Goal: Transaction & Acquisition: Purchase product/service

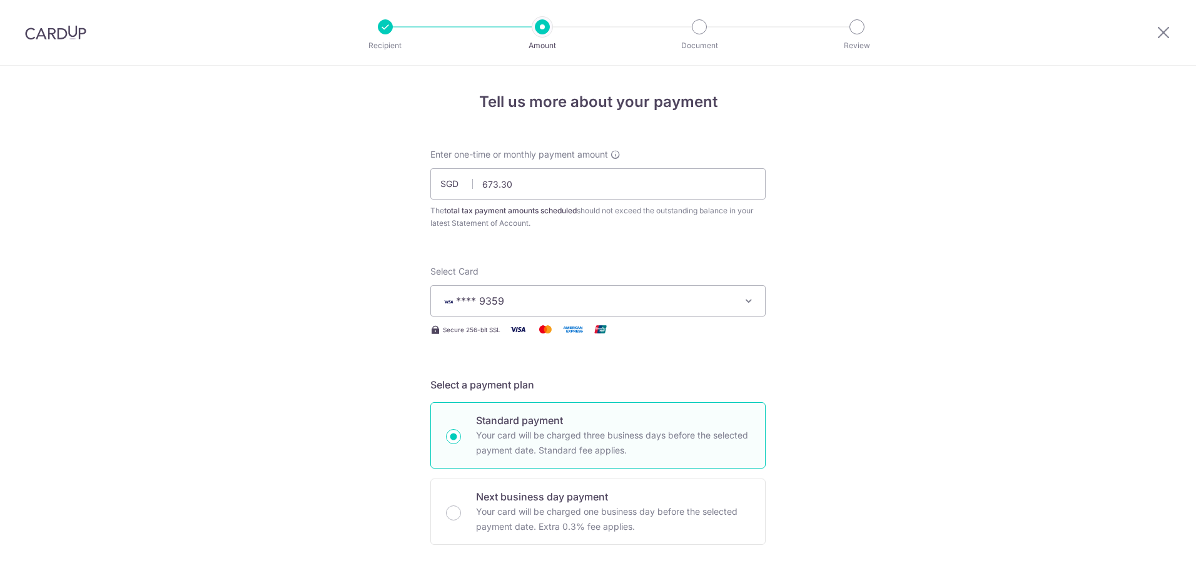
select select "3"
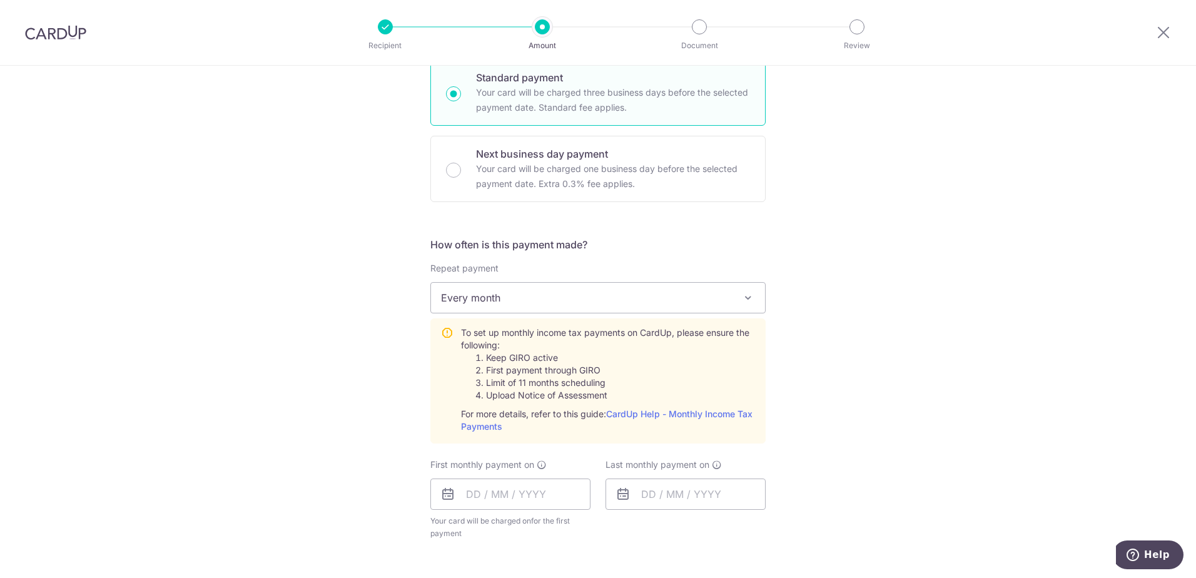
scroll to position [375, 0]
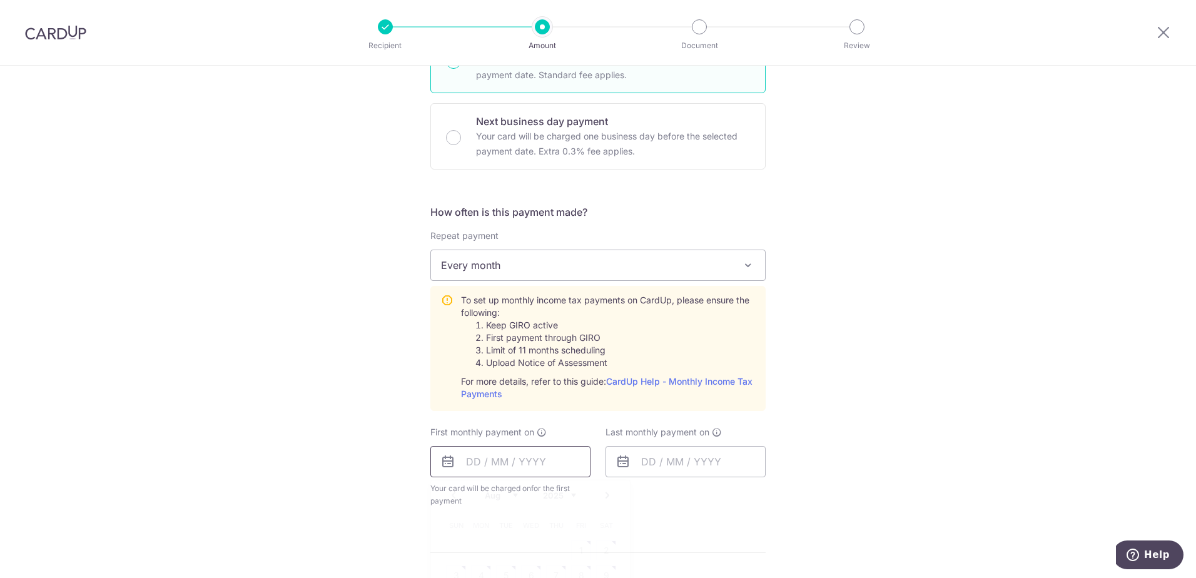
click at [494, 454] on input "text" at bounding box center [510, 461] width 160 height 31
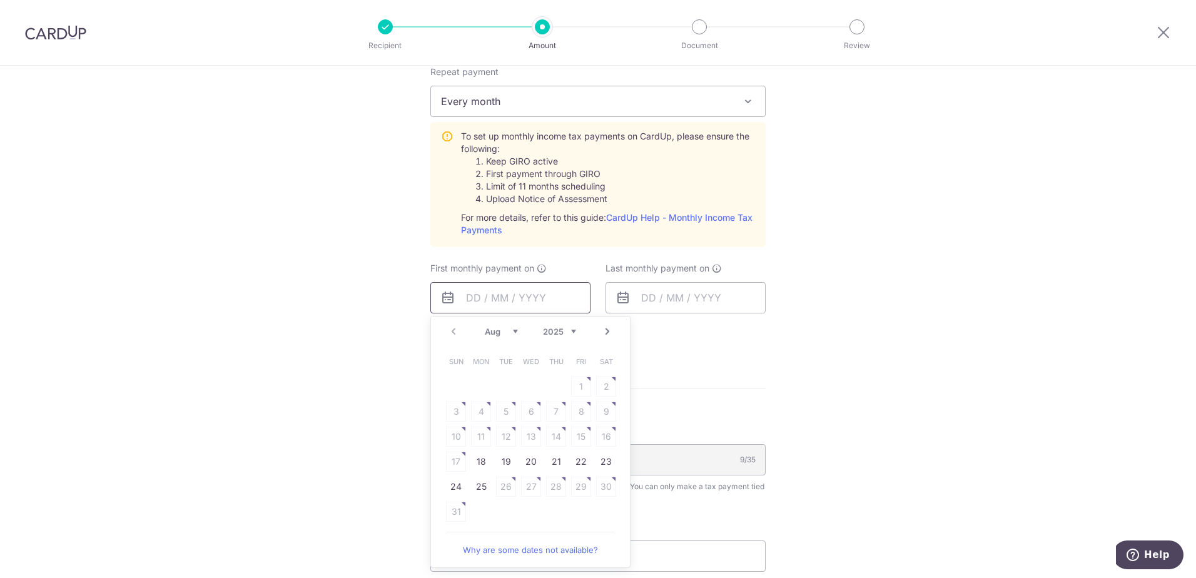
scroll to position [563, 0]
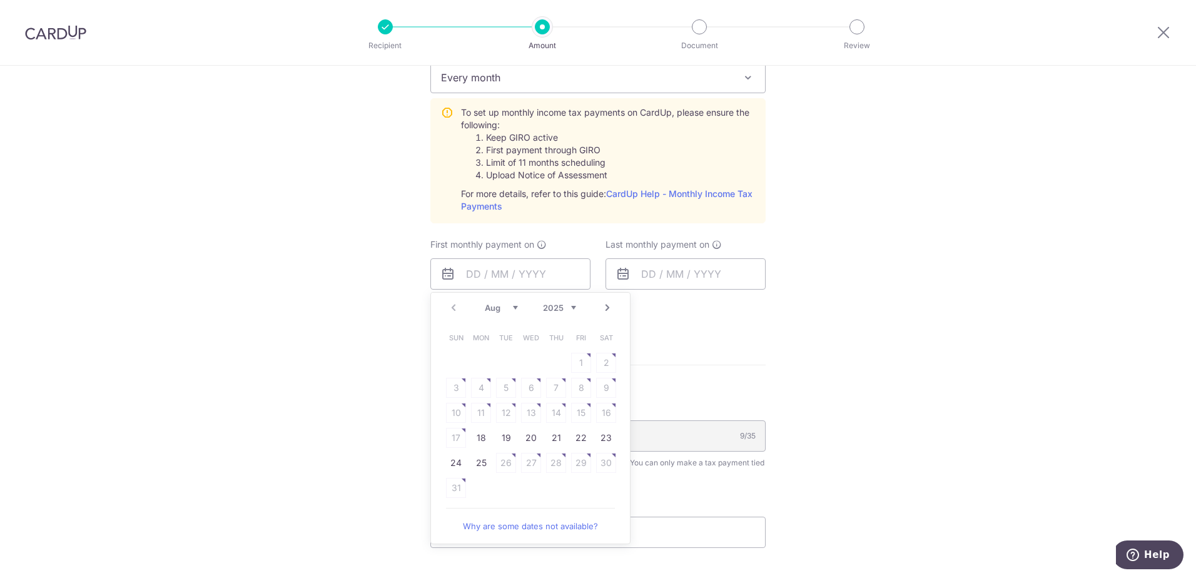
click at [509, 520] on link "Why are some dates not available?" at bounding box center [530, 526] width 169 height 25
drag, startPoint x: 475, startPoint y: 461, endPoint x: 654, endPoint y: 42, distance: 455.7
click at [475, 461] on link "25" at bounding box center [481, 463] width 20 height 20
type input "[DATE]"
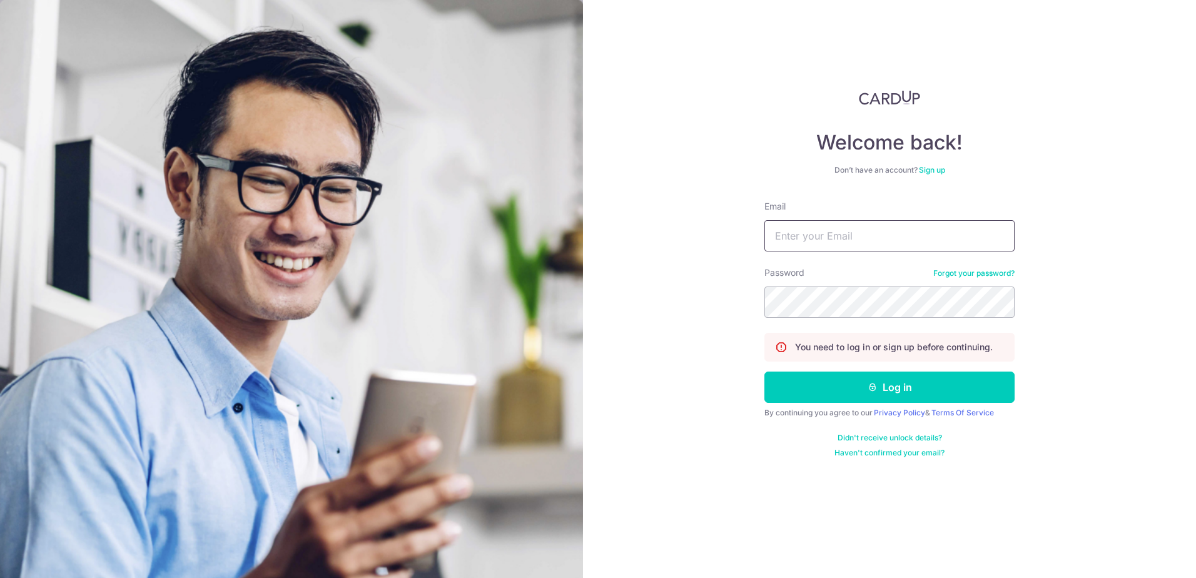
click at [811, 236] on input "Email" at bounding box center [889, 235] width 250 height 31
type input "kellenelee@gmail.com"
click at [764, 372] on button "Log in" at bounding box center [889, 387] width 250 height 31
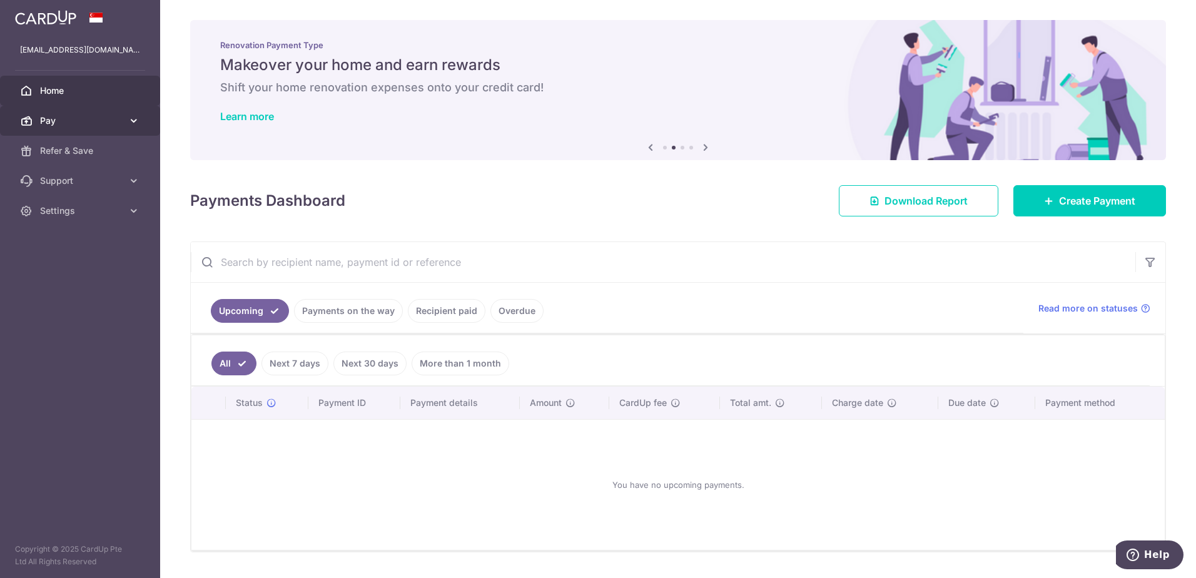
click at [58, 118] on span "Pay" at bounding box center [81, 120] width 83 height 13
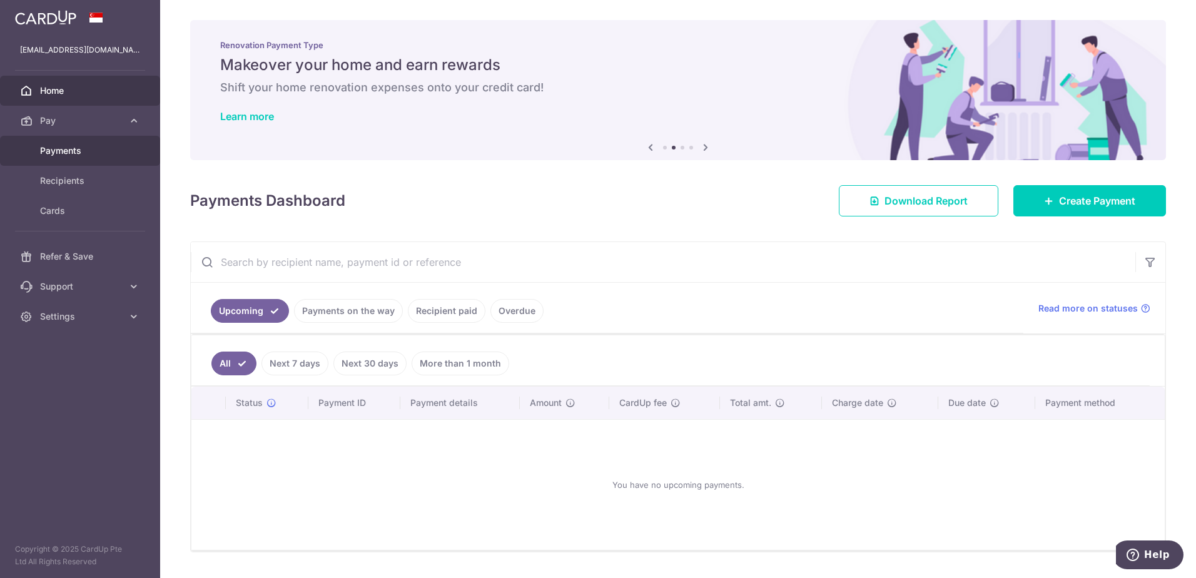
click at [59, 149] on span "Payments" at bounding box center [81, 150] width 83 height 13
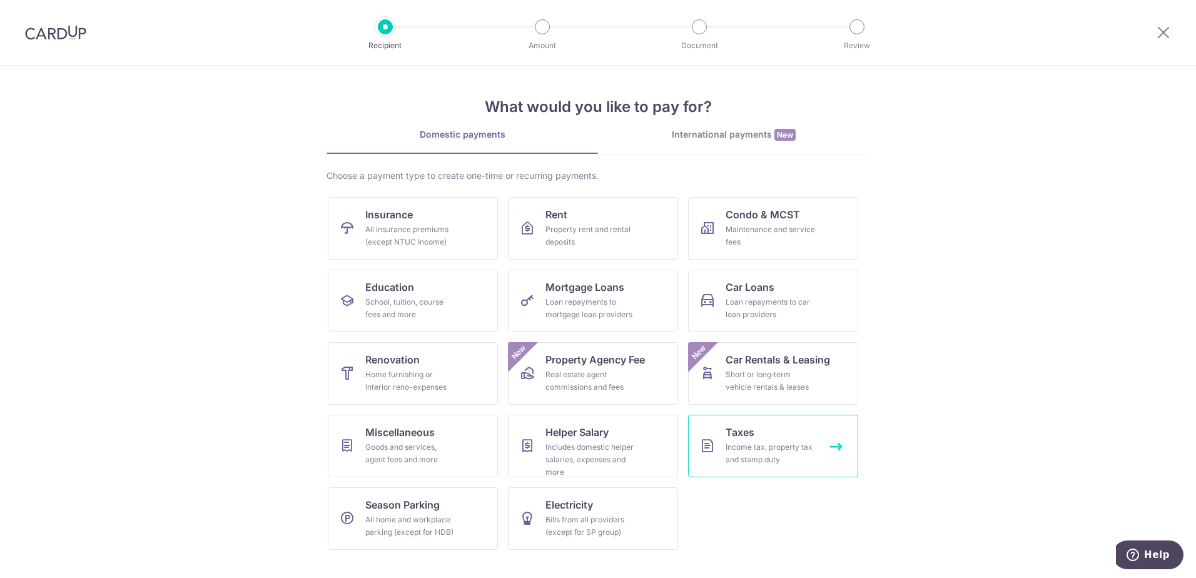
click at [737, 454] on div "Income tax, property tax and stamp duty" at bounding box center [771, 453] width 90 height 25
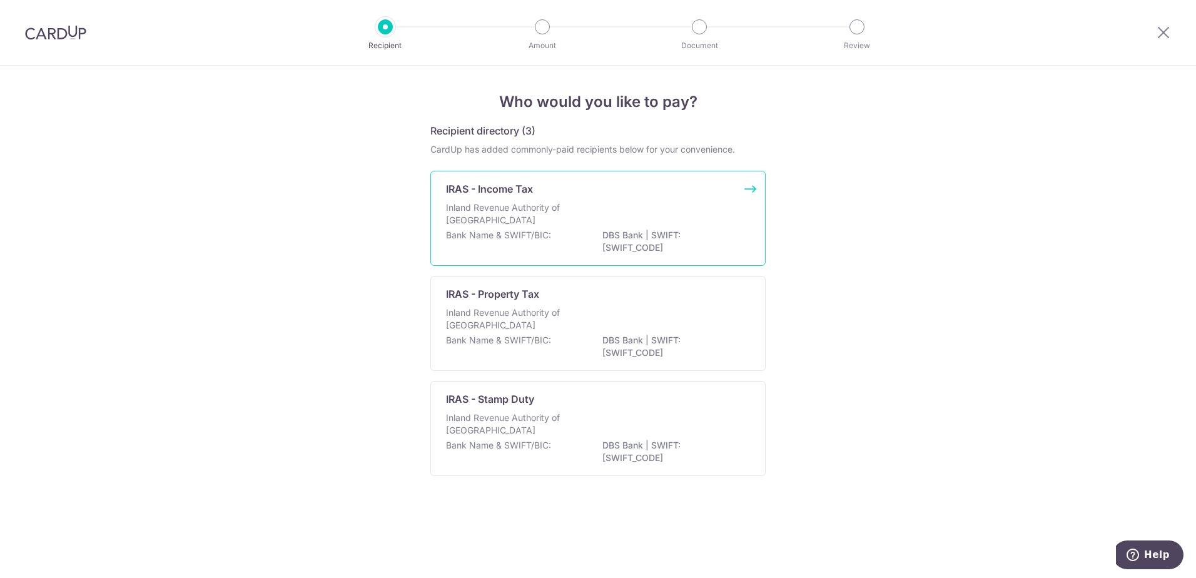
click at [525, 205] on p "Inland Revenue Authority of Singapore" at bounding box center [512, 213] width 133 height 25
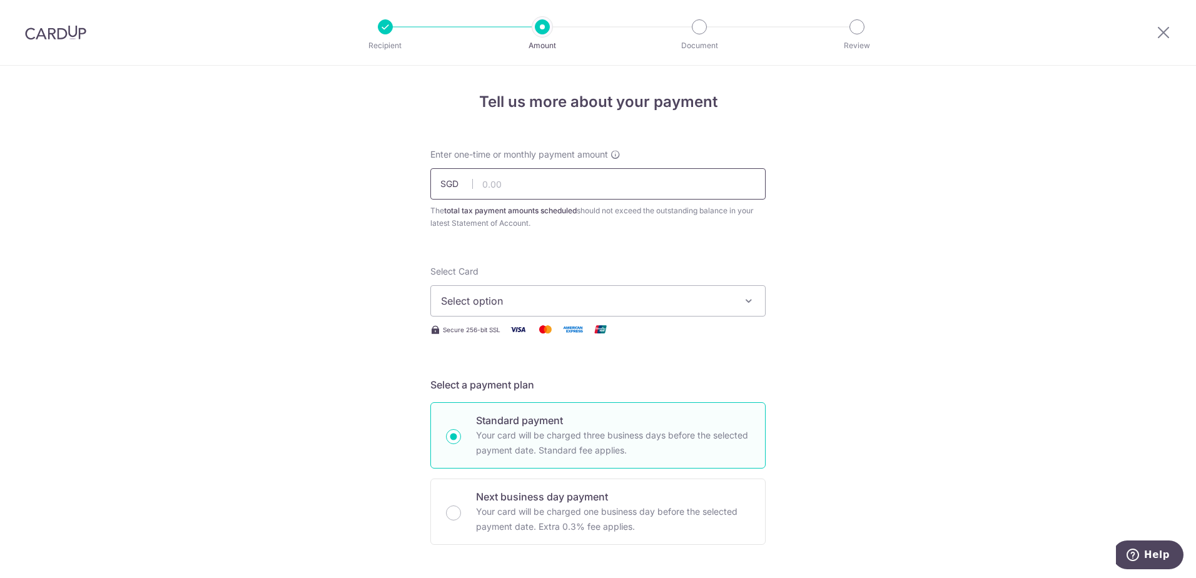
click at [525, 179] on input "text" at bounding box center [597, 183] width 335 height 31
type input "673.30"
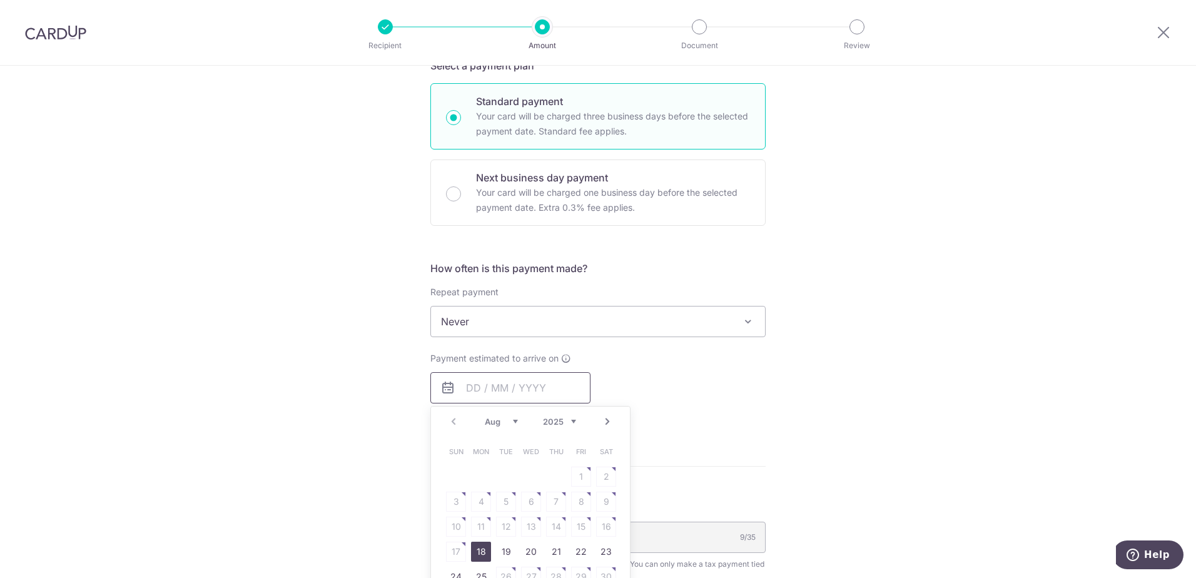
click at [519, 316] on span "Never" at bounding box center [598, 322] width 334 height 30
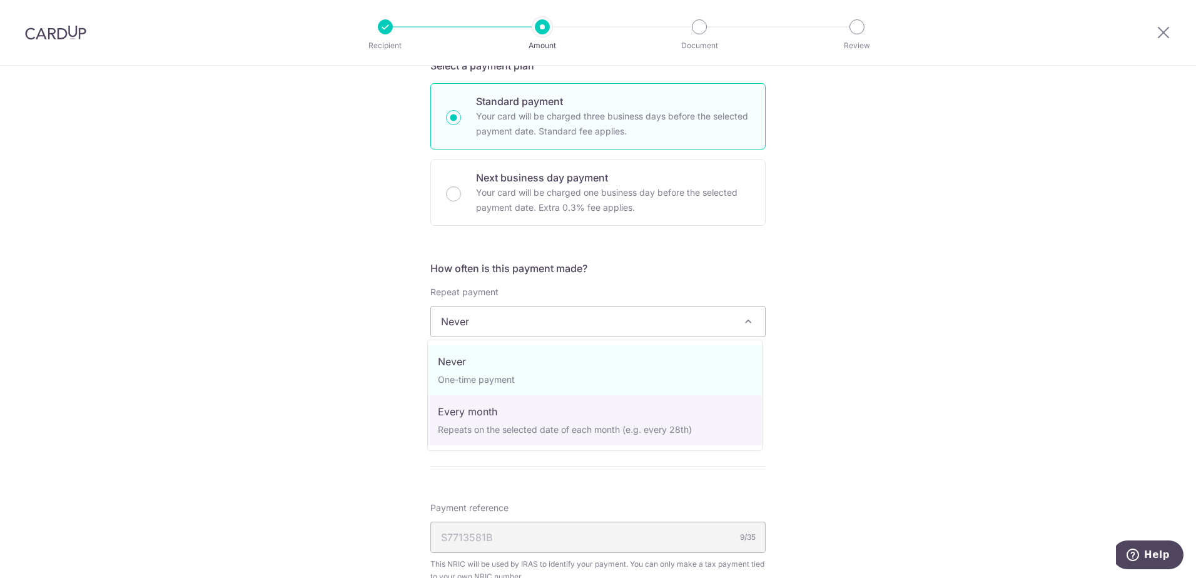
select select "3"
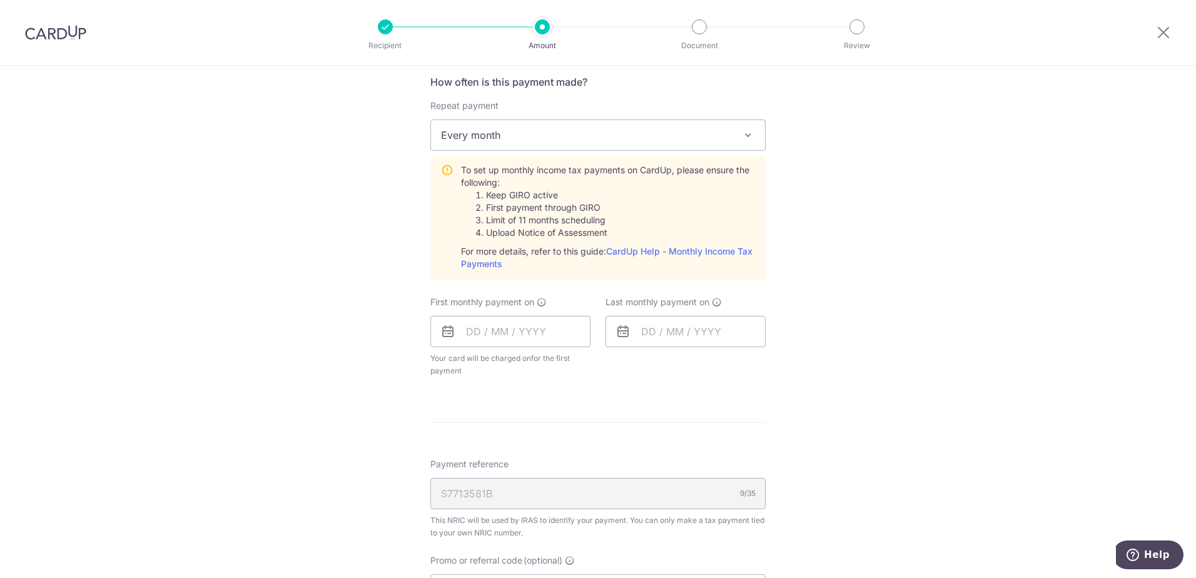
scroll to position [507, 0]
click at [485, 320] on input "text" at bounding box center [510, 330] width 160 height 31
click at [481, 525] on link "25" at bounding box center [481, 519] width 20 height 20
type input "25/08/2025"
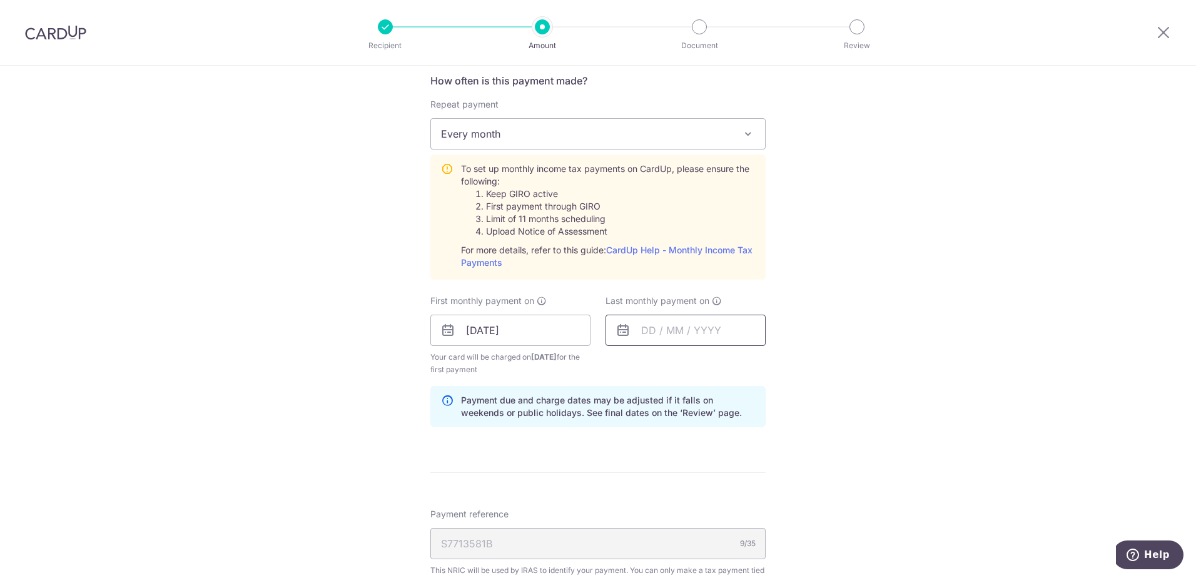
click at [719, 331] on input "text" at bounding box center [686, 330] width 160 height 31
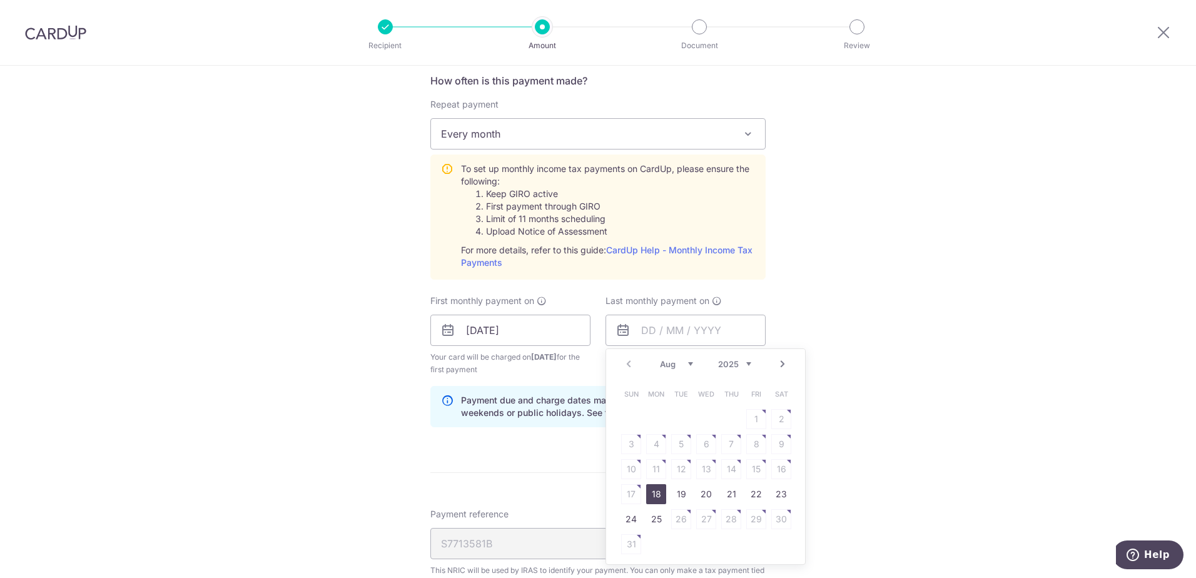
click at [777, 360] on link "Next" at bounding box center [782, 364] width 15 height 15
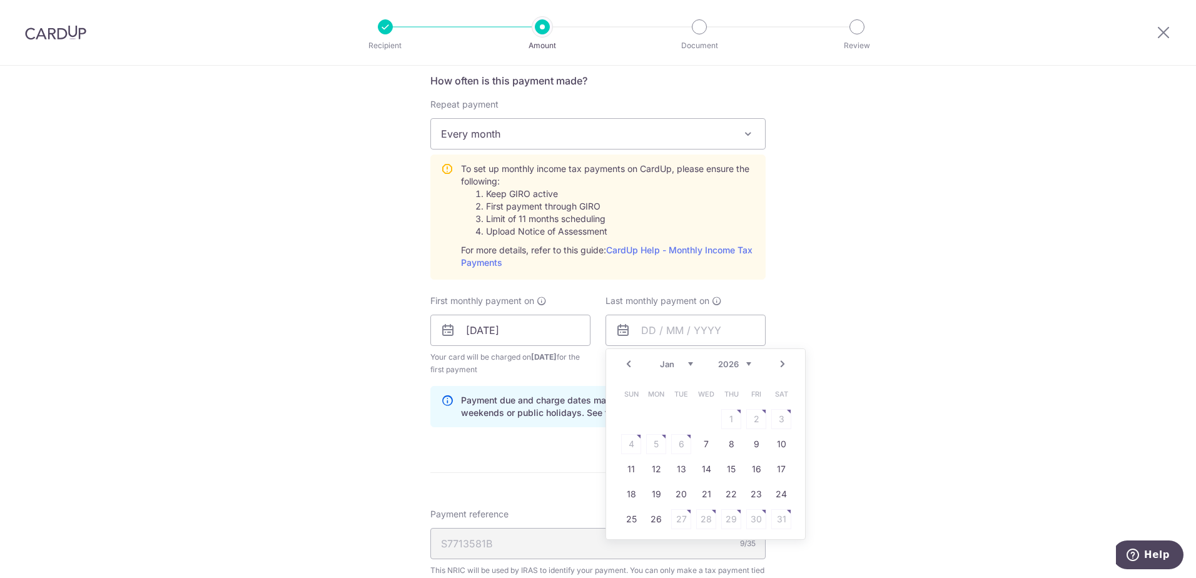
click at [777, 360] on link "Next" at bounding box center [782, 364] width 15 height 15
click at [777, 361] on link "Next" at bounding box center [782, 364] width 15 height 15
click at [629, 363] on div "Prev Next Jan Feb Mar Apr May Jun Jul Aug Sep 2025 2026" at bounding box center [705, 364] width 199 height 30
click at [627, 361] on link "Prev" at bounding box center [628, 364] width 15 height 15
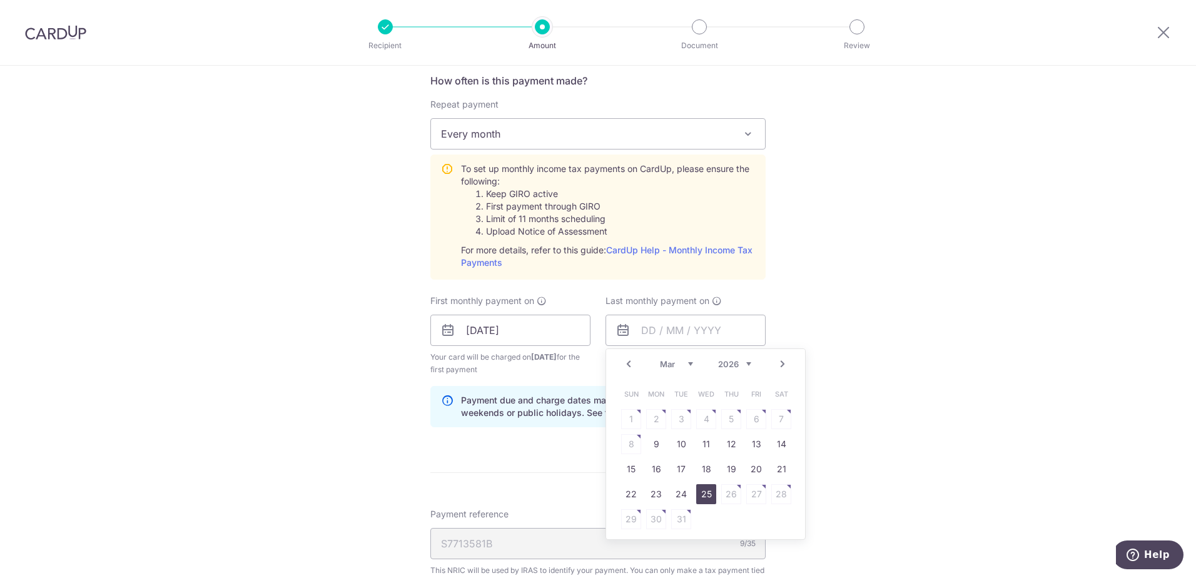
click at [705, 496] on link "25" at bounding box center [706, 494] width 20 height 20
type input "25/03/2026"
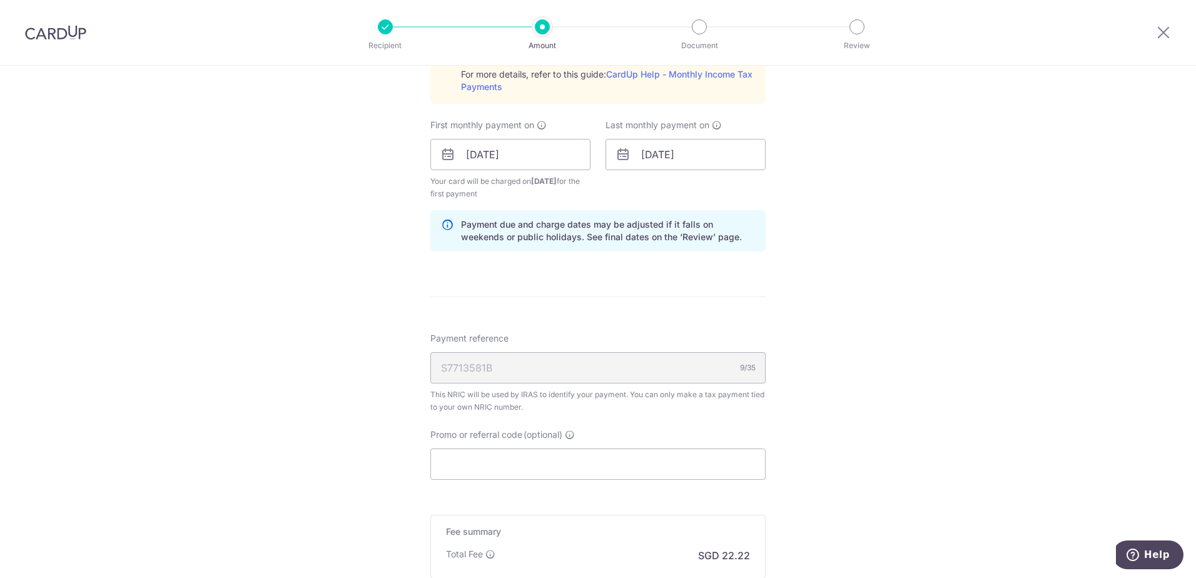
scroll to position [694, 0]
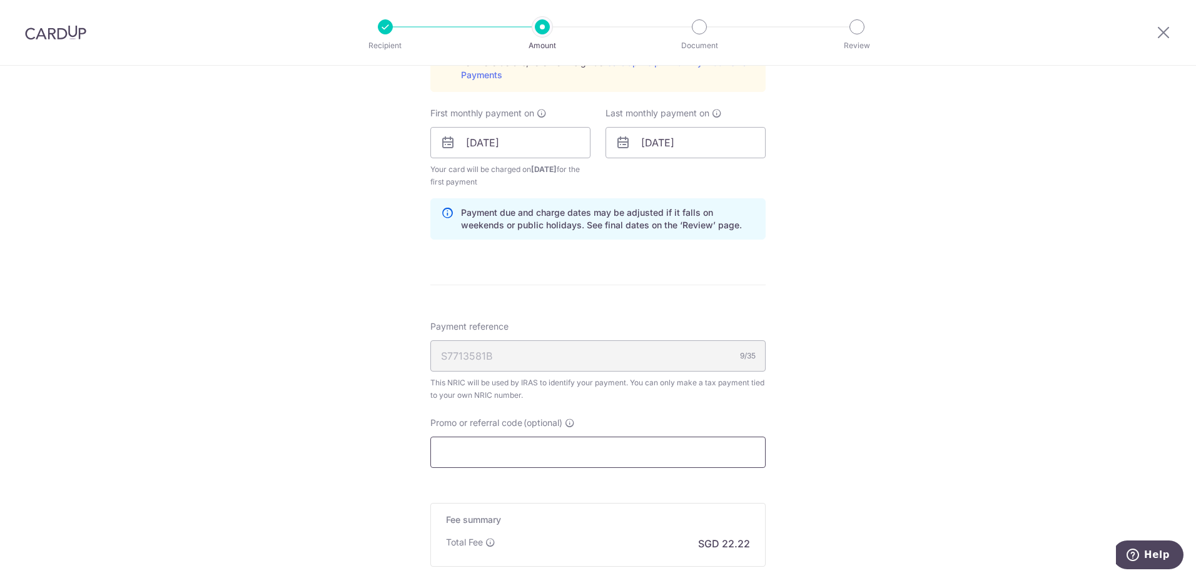
click at [486, 454] on input "Promo or referral code (optional)" at bounding box center [597, 452] width 335 height 31
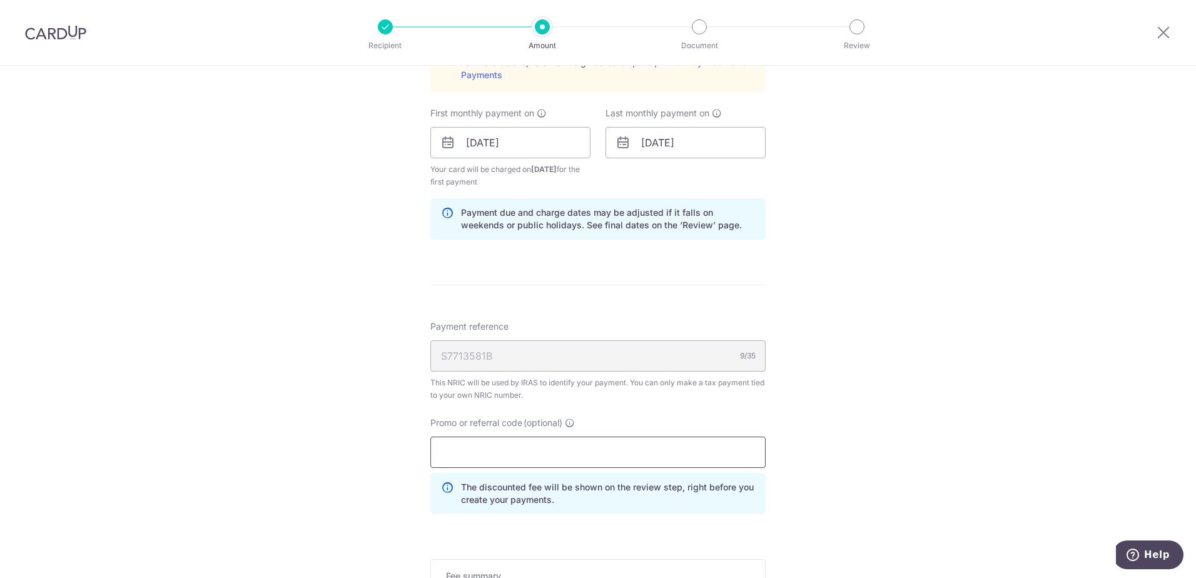
paste input "VTAX25R"
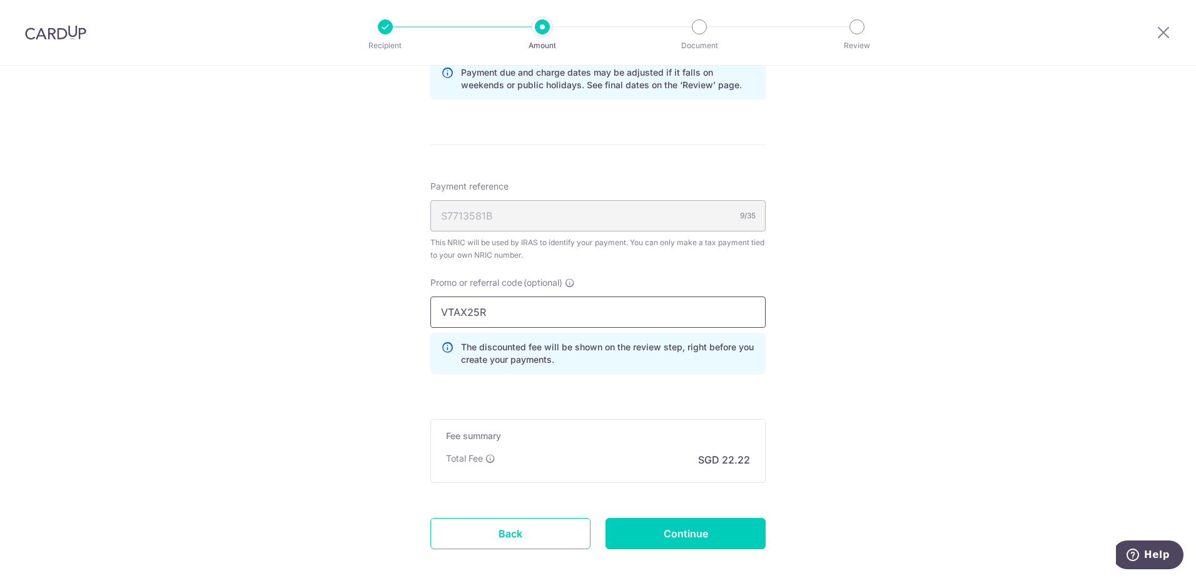
scroll to position [899, 0]
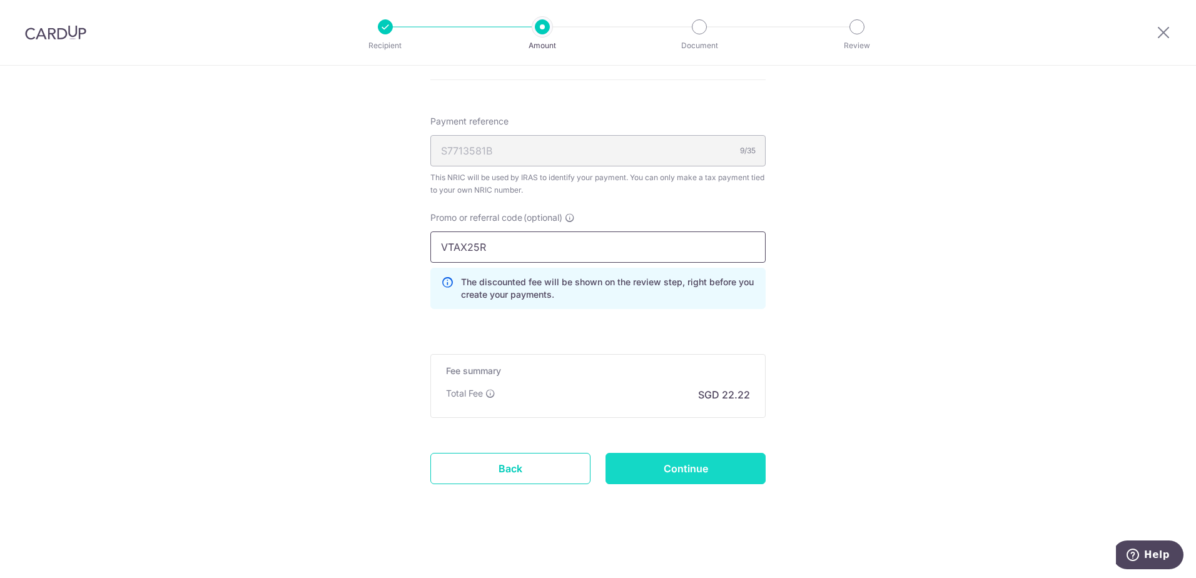
type input "VTAX25R"
click at [677, 471] on input "Continue" at bounding box center [686, 468] width 160 height 31
type input "Create Schedule"
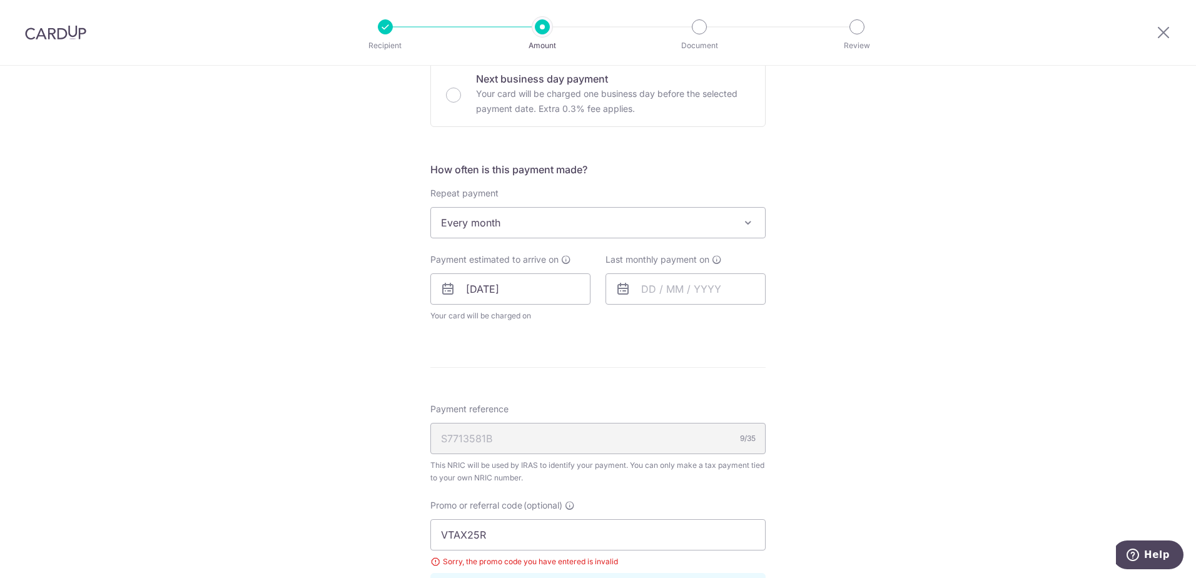
scroll to position [464, 0]
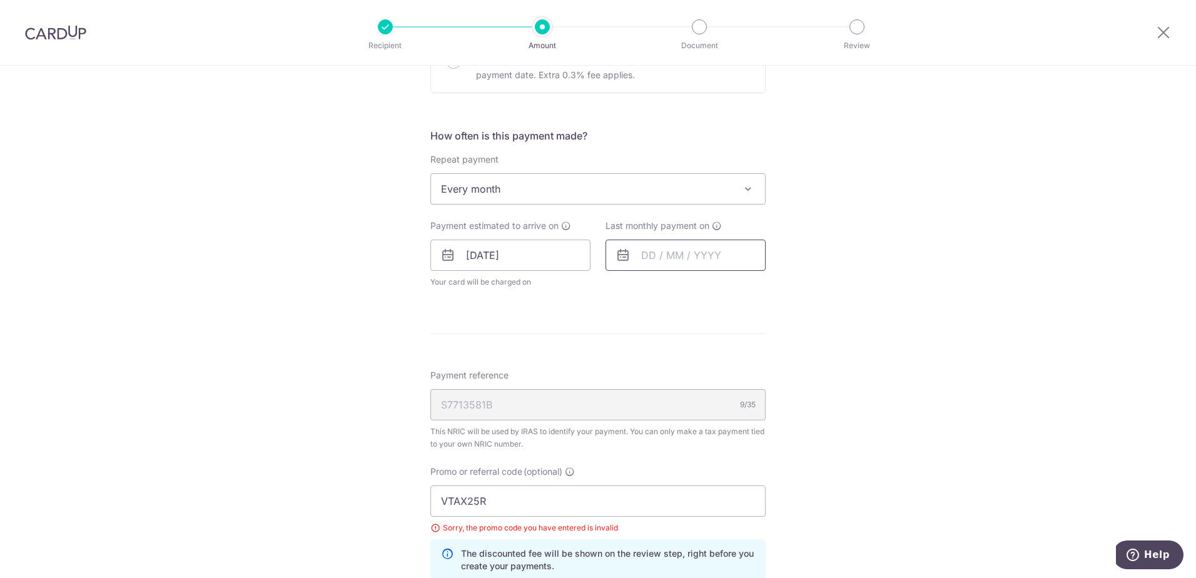
click at [647, 260] on input "text" at bounding box center [686, 255] width 160 height 31
click at [776, 288] on link "Next" at bounding box center [782, 288] width 15 height 15
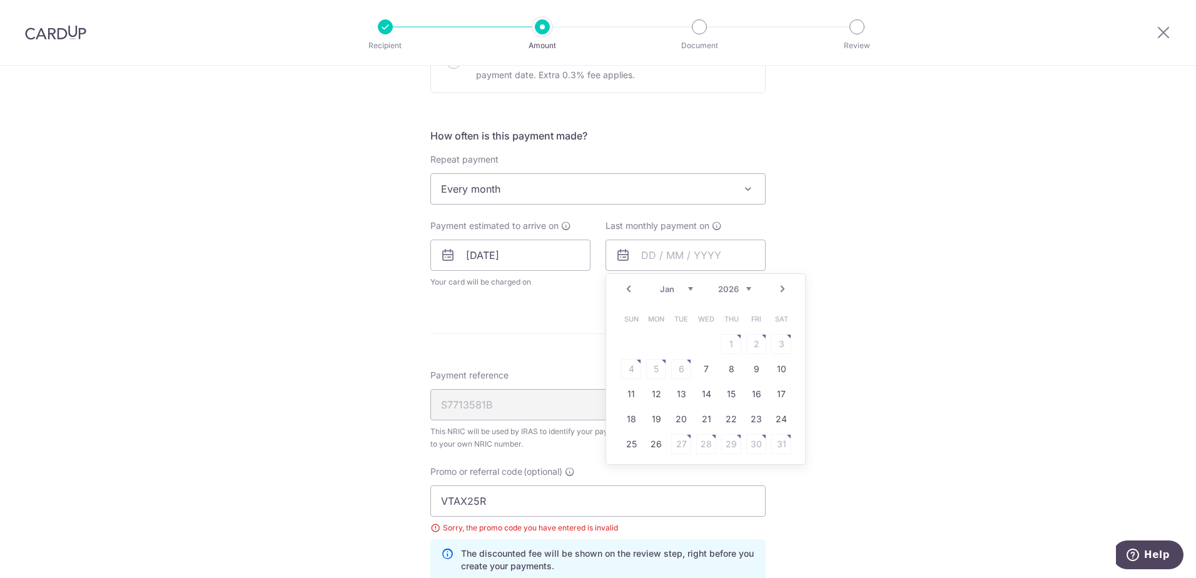
click at [776, 288] on link "Next" at bounding box center [782, 288] width 15 height 15
click at [775, 288] on link "Next" at bounding box center [782, 288] width 15 height 15
click at [702, 423] on link "25" at bounding box center [706, 419] width 20 height 20
type input "[DATE]"
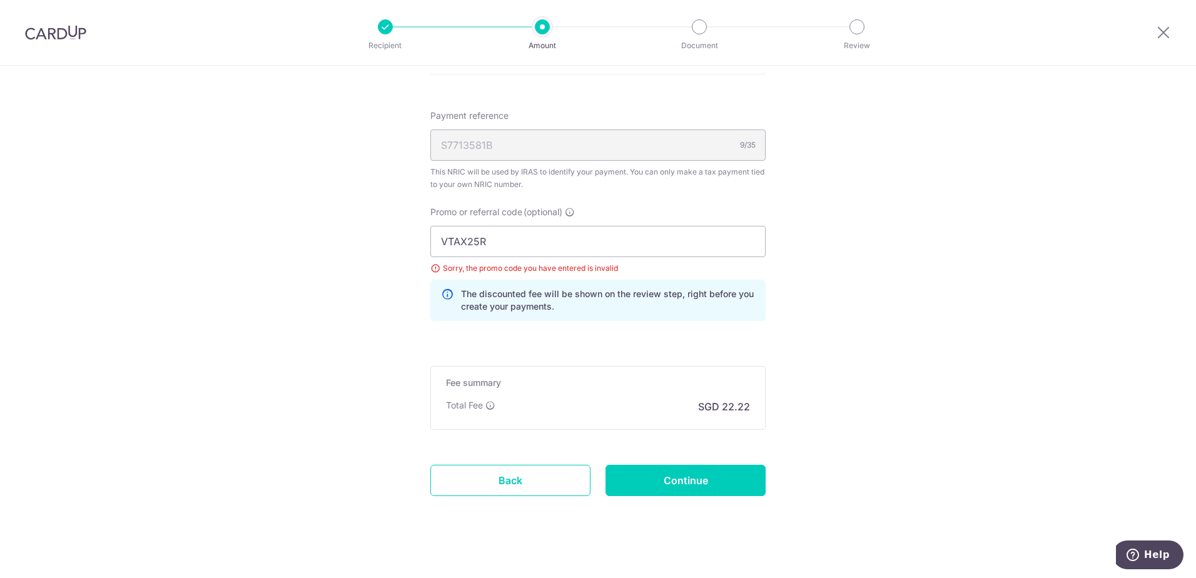
scroll to position [777, 0]
drag, startPoint x: 464, startPoint y: 231, endPoint x: 358, endPoint y: 231, distance: 105.7
paste input "ML"
type input "MLTAX25R"
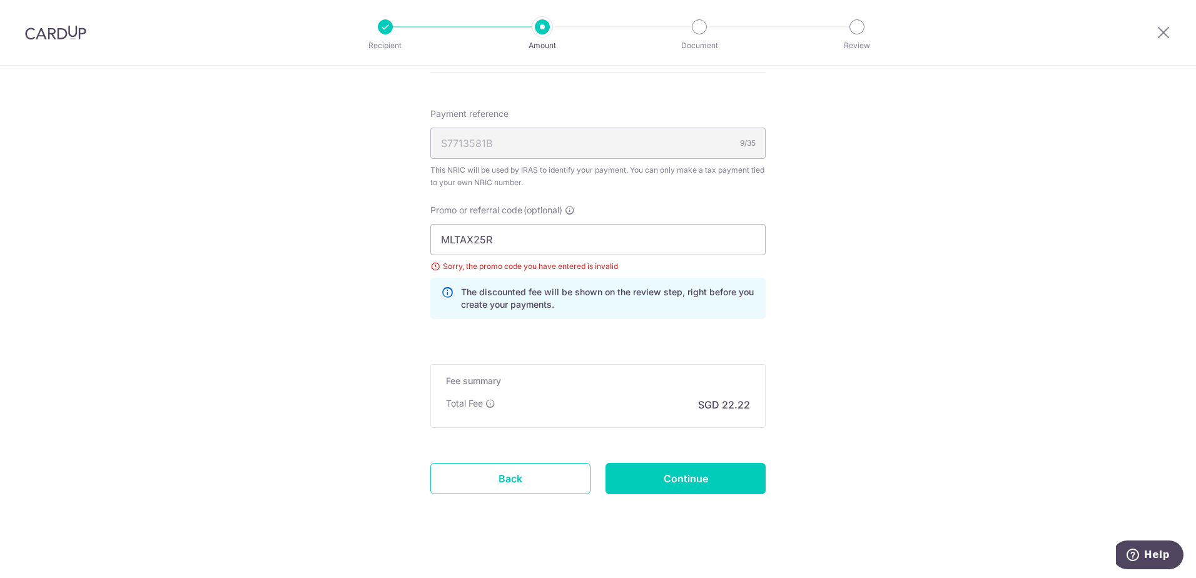
click at [585, 320] on div "Promo or referral code (optional) MLTAX25R Sorry, the promo code you have enter…" at bounding box center [598, 266] width 350 height 125
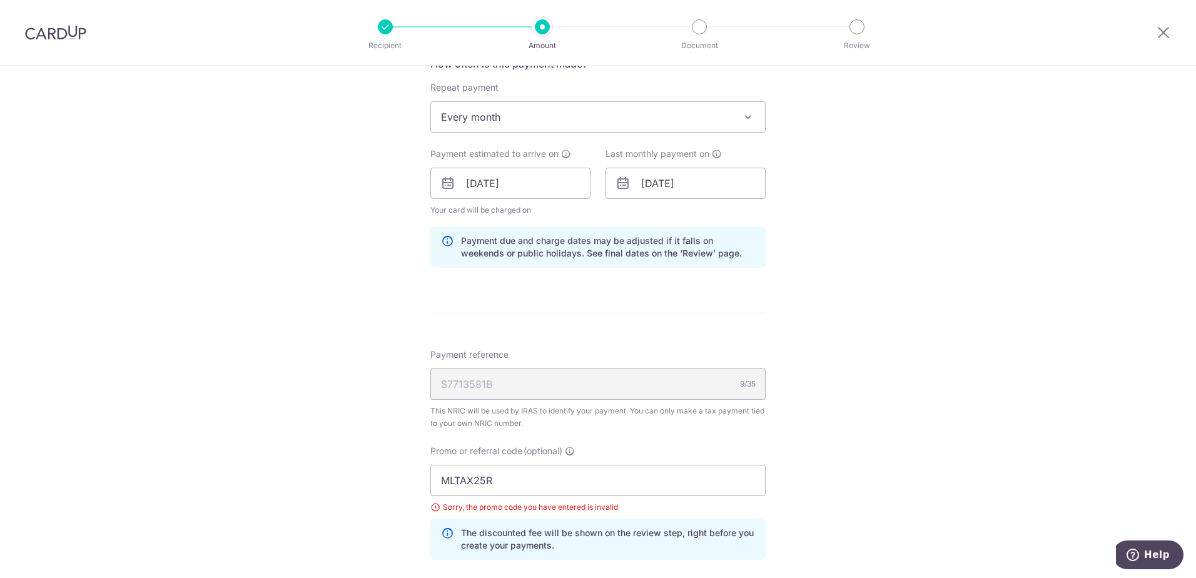
scroll to position [402, 0]
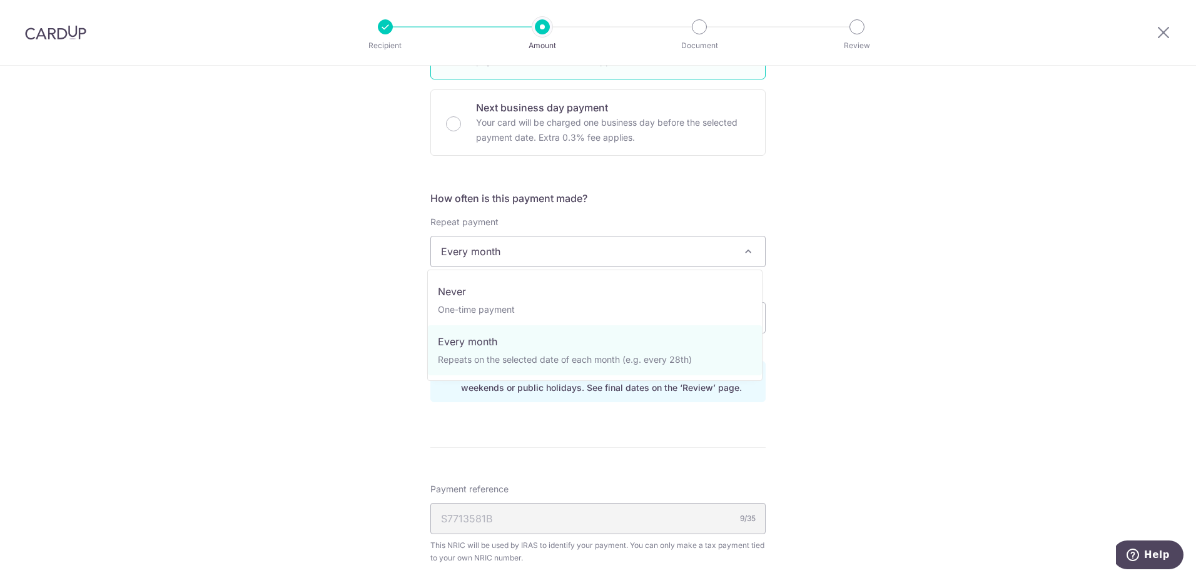
click at [549, 254] on span "Every month" at bounding box center [598, 251] width 334 height 30
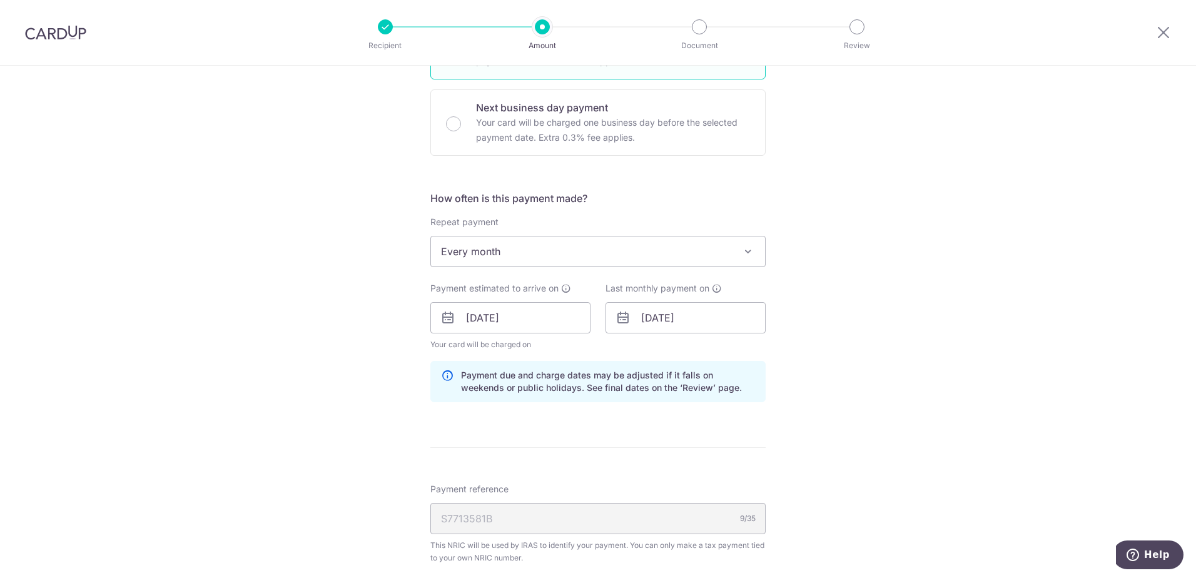
click at [549, 254] on span "Every month" at bounding box center [598, 251] width 334 height 30
click at [824, 309] on div "Tell us more about your payment Enter one-time or monthly payment amount SGD 67…" at bounding box center [598, 313] width 1196 height 1299
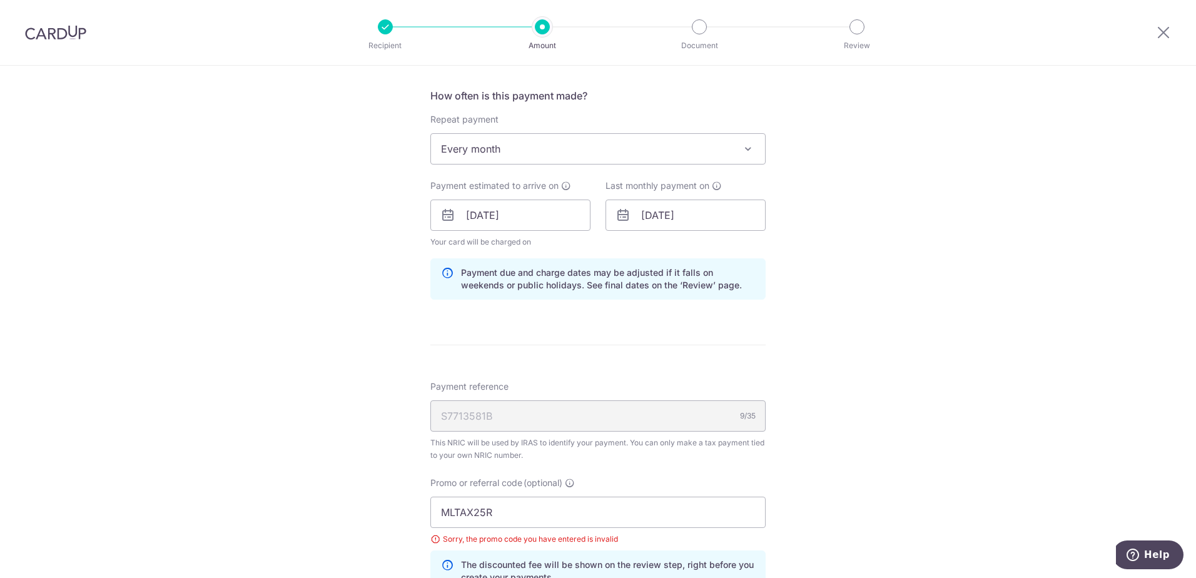
scroll to position [787, 0]
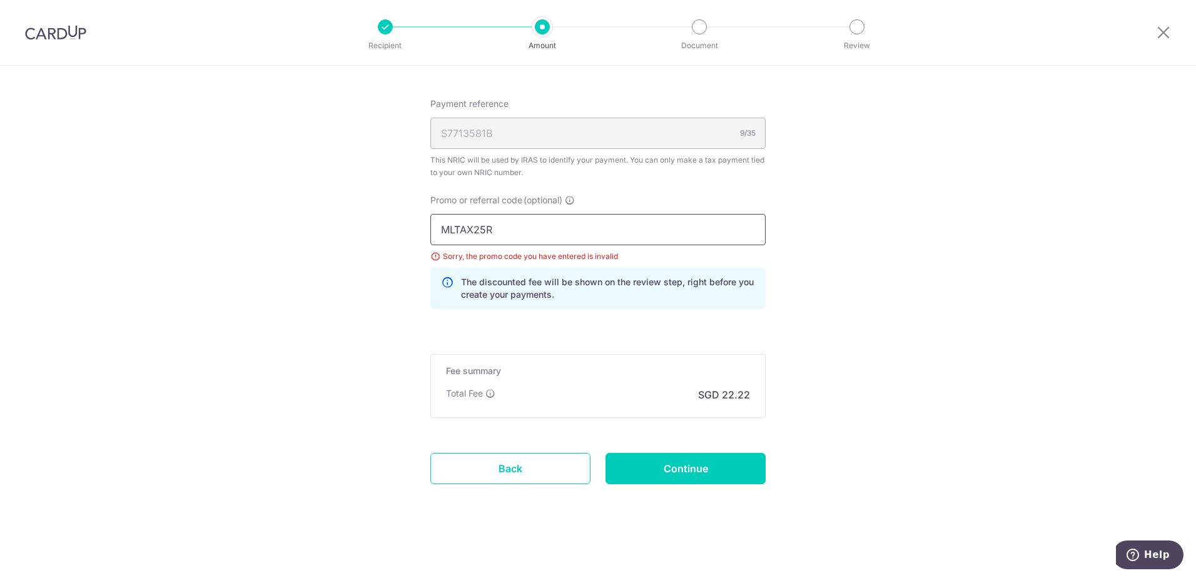
click at [617, 233] on input "MLTAX25R" at bounding box center [597, 229] width 335 height 31
click at [711, 460] on input "Continue" at bounding box center [686, 468] width 160 height 31
type input "Create Schedule"
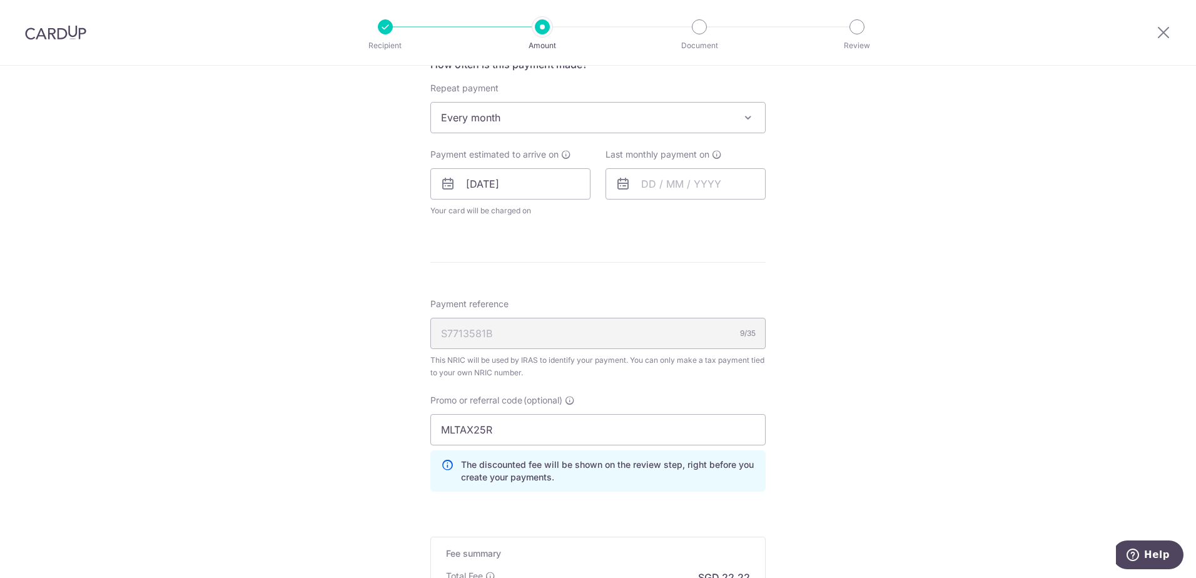
scroll to position [527, 0]
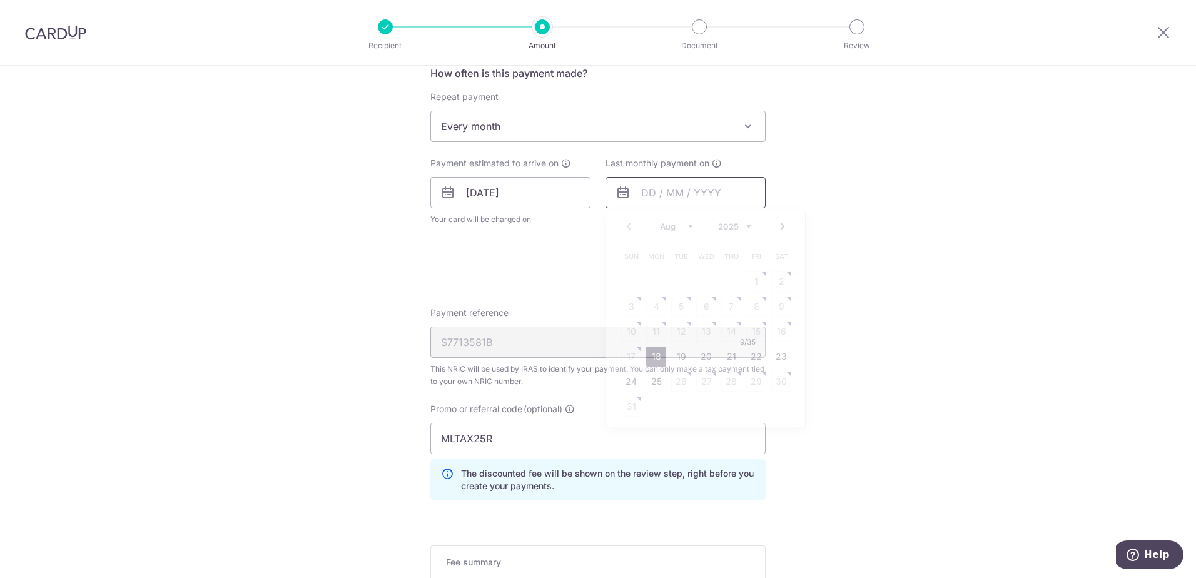
click at [702, 203] on input "text" at bounding box center [686, 192] width 160 height 31
click at [681, 226] on select "Aug Sep Oct Nov Dec" at bounding box center [676, 226] width 33 height 10
drag, startPoint x: 796, startPoint y: 220, endPoint x: 786, endPoint y: 224, distance: 10.9
click at [793, 221] on div "Prev Next Aug Sep Oct Nov Dec 2025 2026" at bounding box center [705, 226] width 199 height 30
click at [778, 225] on link "Next" at bounding box center [782, 226] width 15 height 15
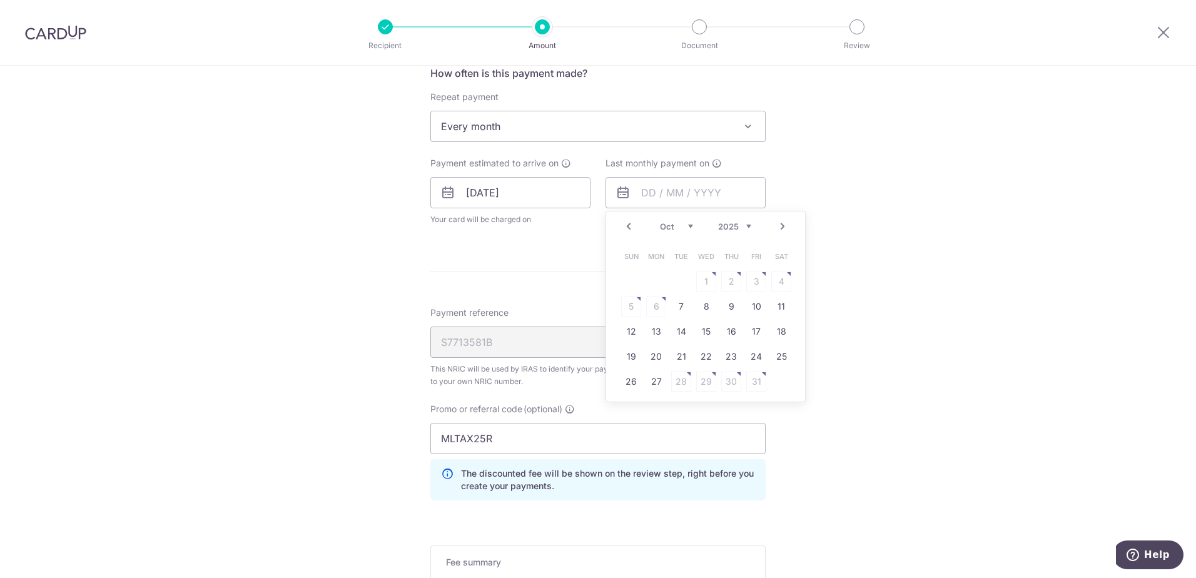
click at [778, 225] on link "Next" at bounding box center [782, 226] width 15 height 15
click at [700, 357] on link "25" at bounding box center [706, 357] width 20 height 20
type input "[DATE]"
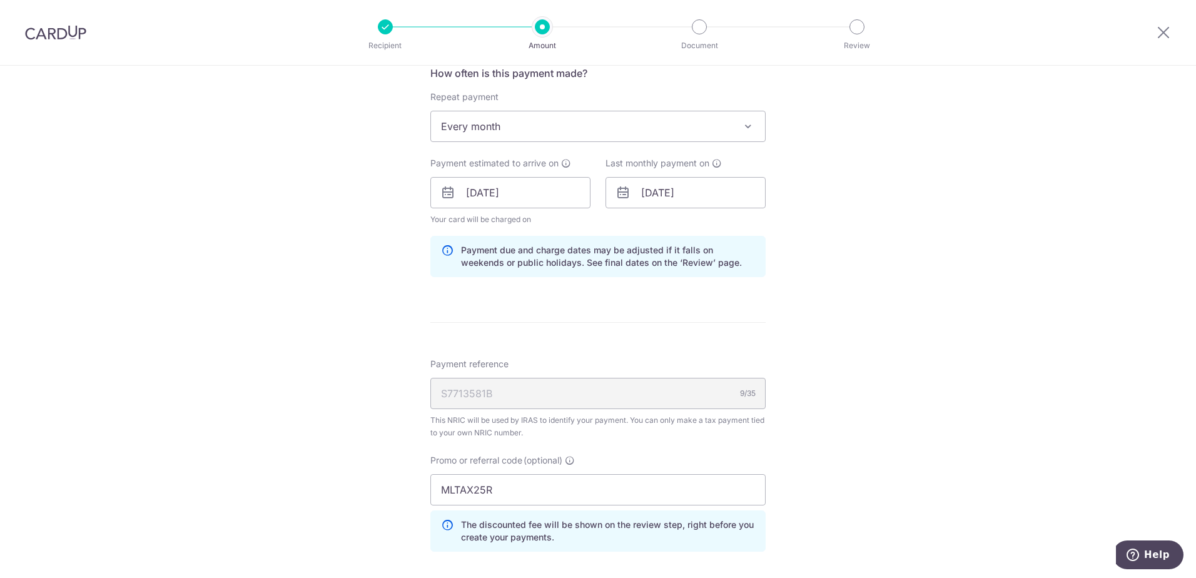
click at [849, 338] on div "Tell us more about your payment Enter one-time or monthly payment amount SGD 67…" at bounding box center [598, 180] width 1196 height 1282
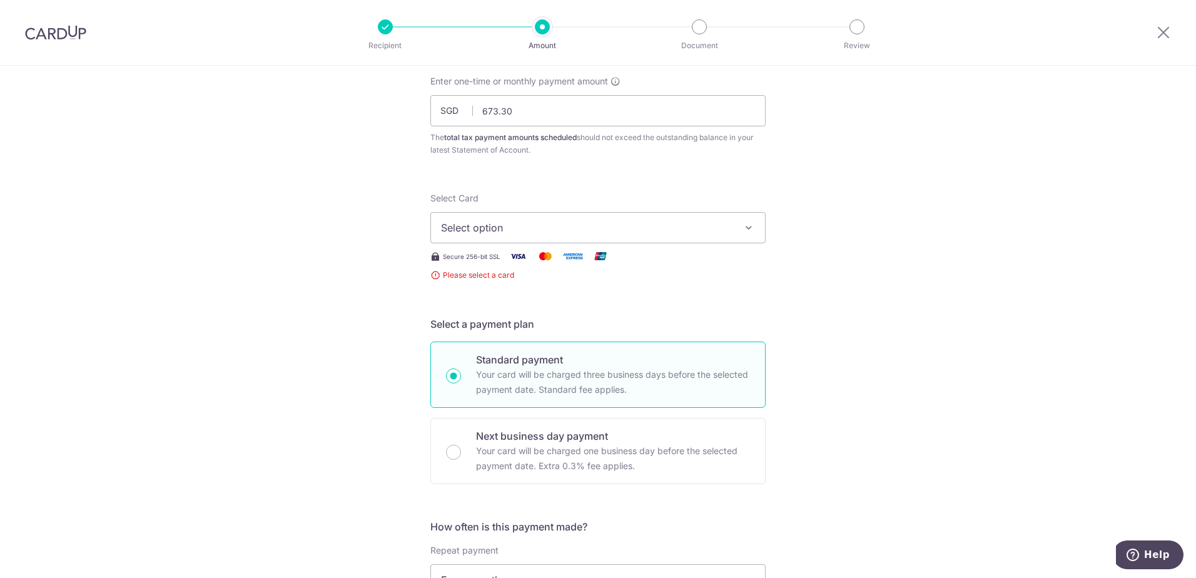
scroll to position [0, 0]
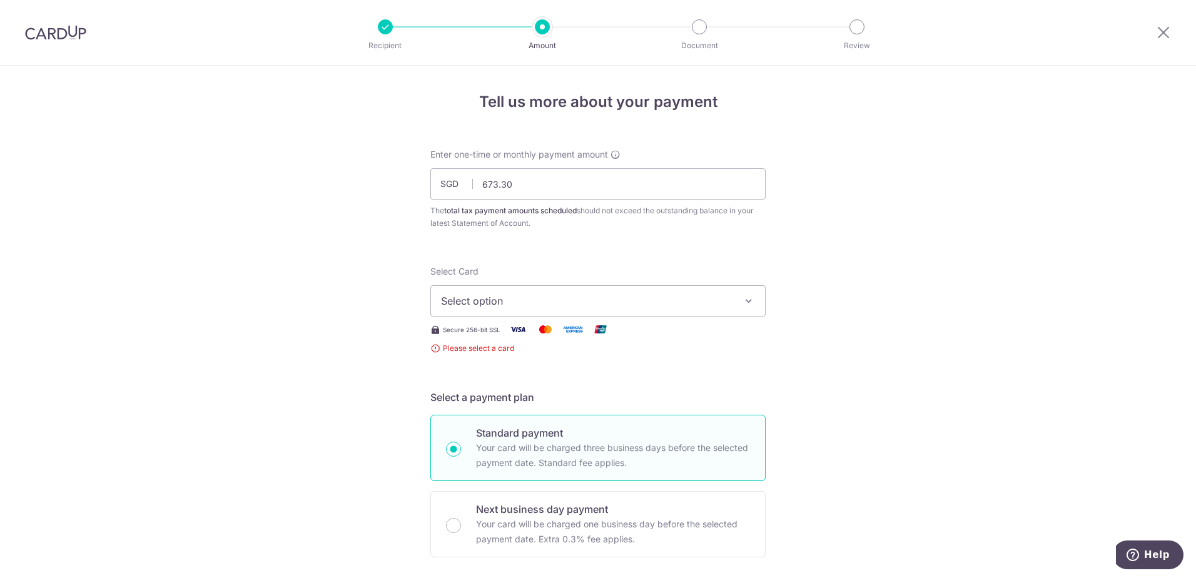
click at [602, 300] on span "Select option" at bounding box center [586, 300] width 291 height 15
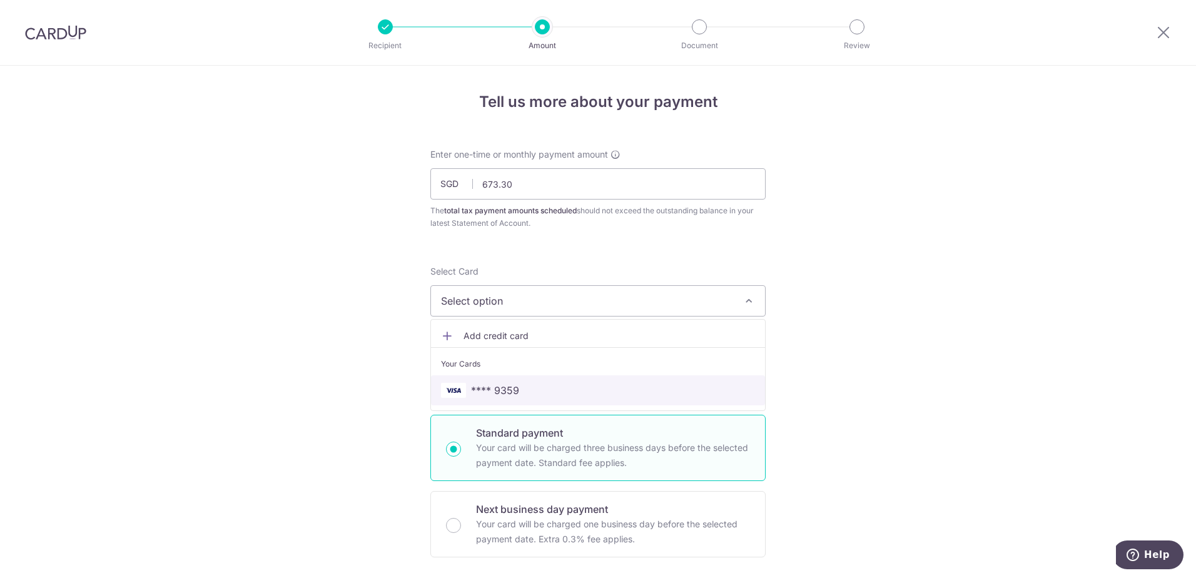
drag, startPoint x: 547, startPoint y: 390, endPoint x: 818, endPoint y: 368, distance: 271.7
click at [547, 390] on span "**** 9359" at bounding box center [598, 390] width 314 height 15
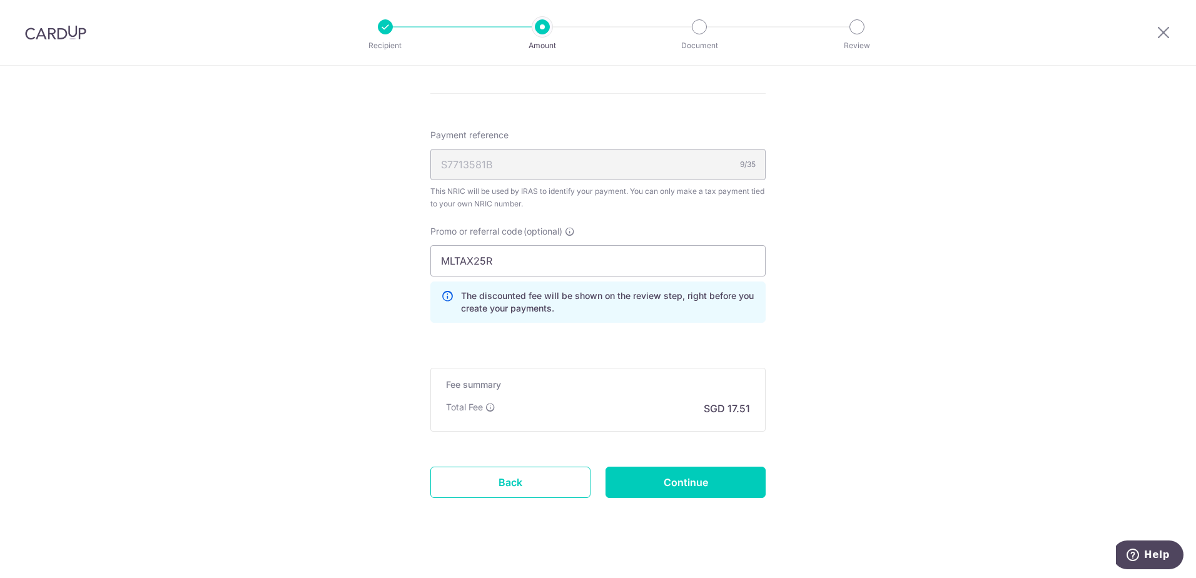
scroll to position [757, 0]
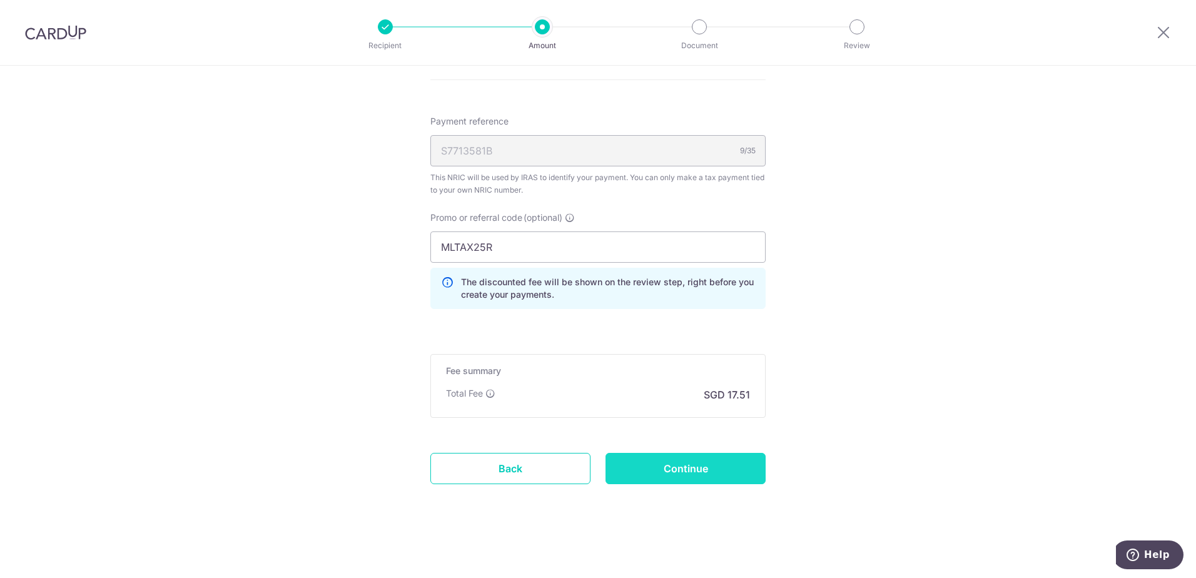
click at [724, 472] on input "Continue" at bounding box center [686, 468] width 160 height 31
type input "Create Schedule"
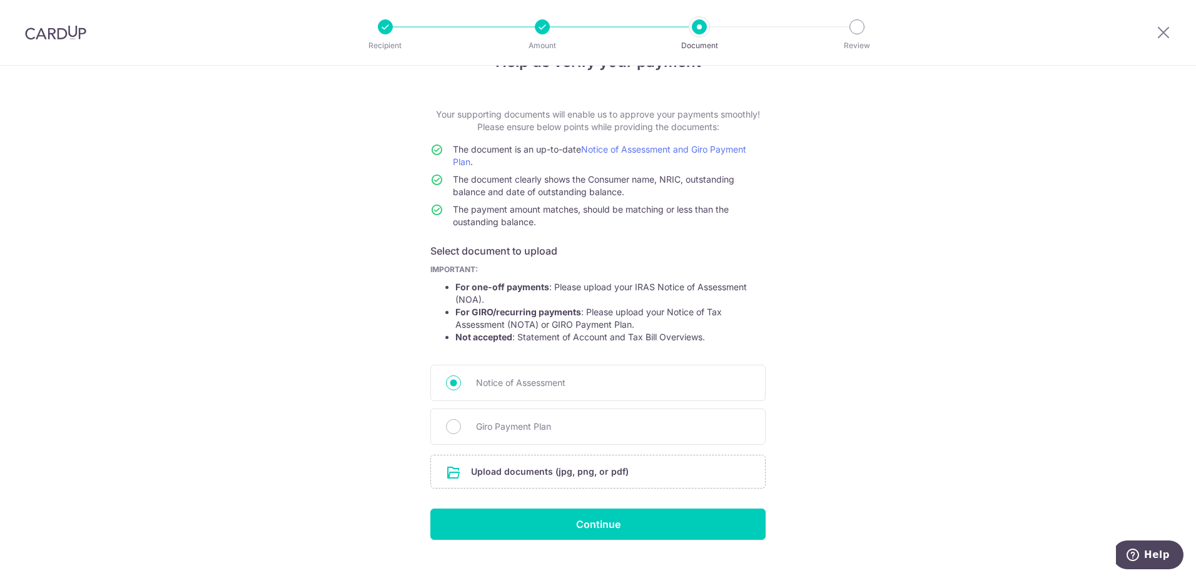
scroll to position [61, 0]
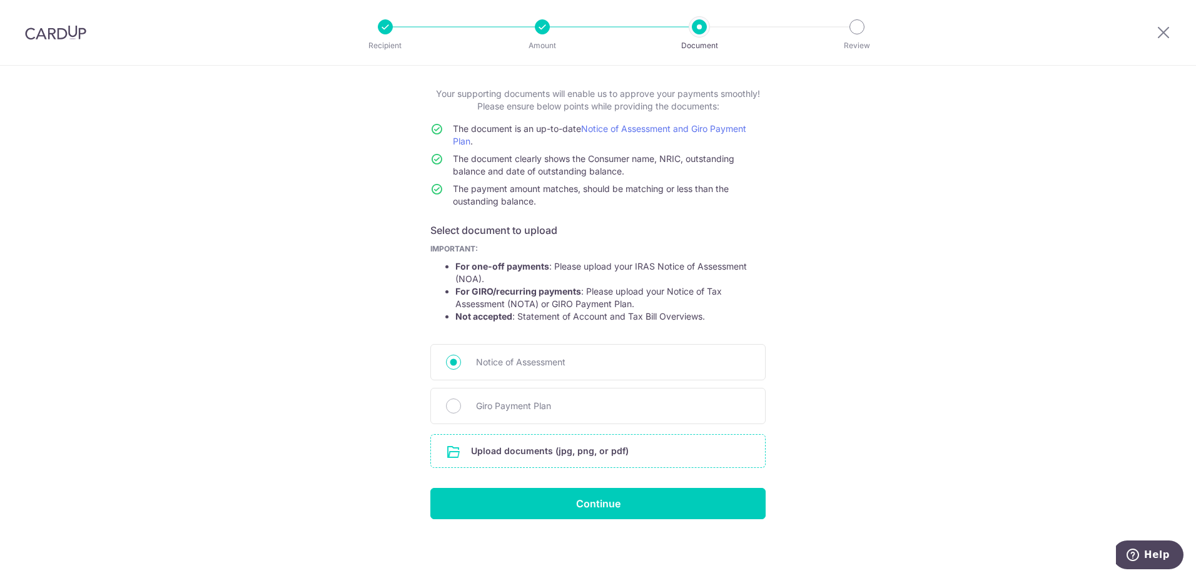
click at [544, 452] on input "file" at bounding box center [598, 451] width 334 height 33
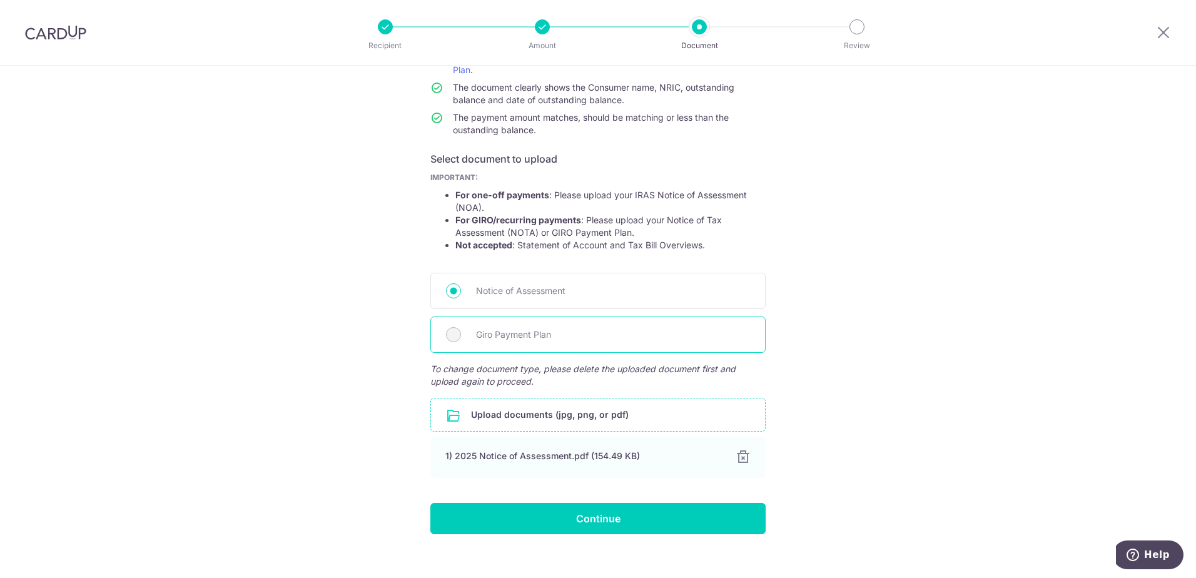
scroll to position [147, 0]
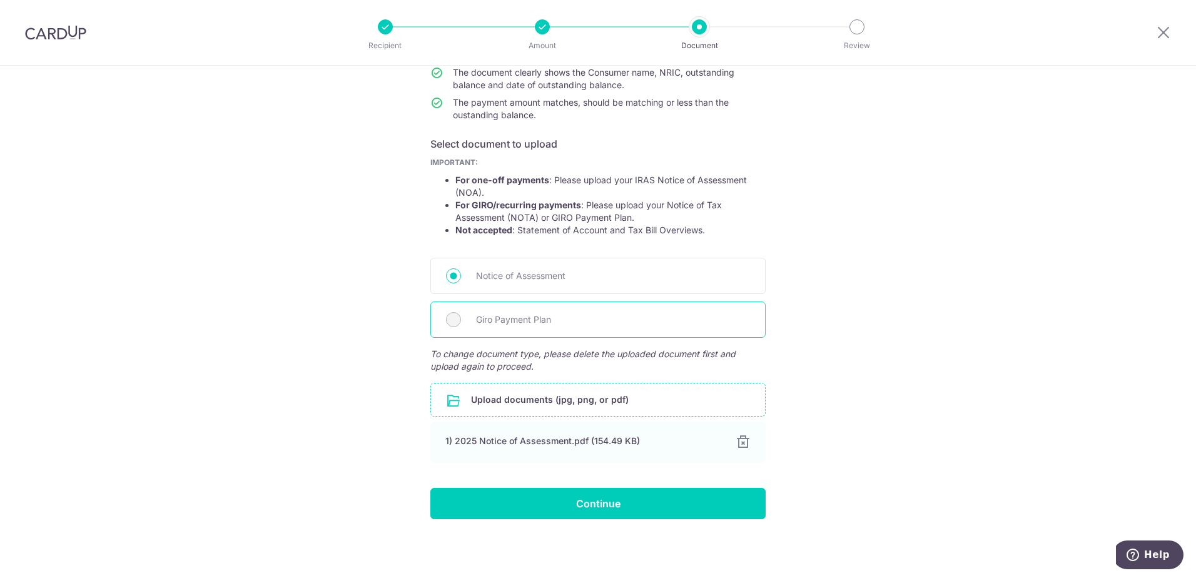
click at [541, 318] on span "Giro Payment Plan" at bounding box center [613, 319] width 274 height 15
click at [603, 322] on span "Giro Payment Plan" at bounding box center [613, 319] width 274 height 15
click at [604, 317] on span "Giro Payment Plan" at bounding box center [613, 319] width 274 height 15
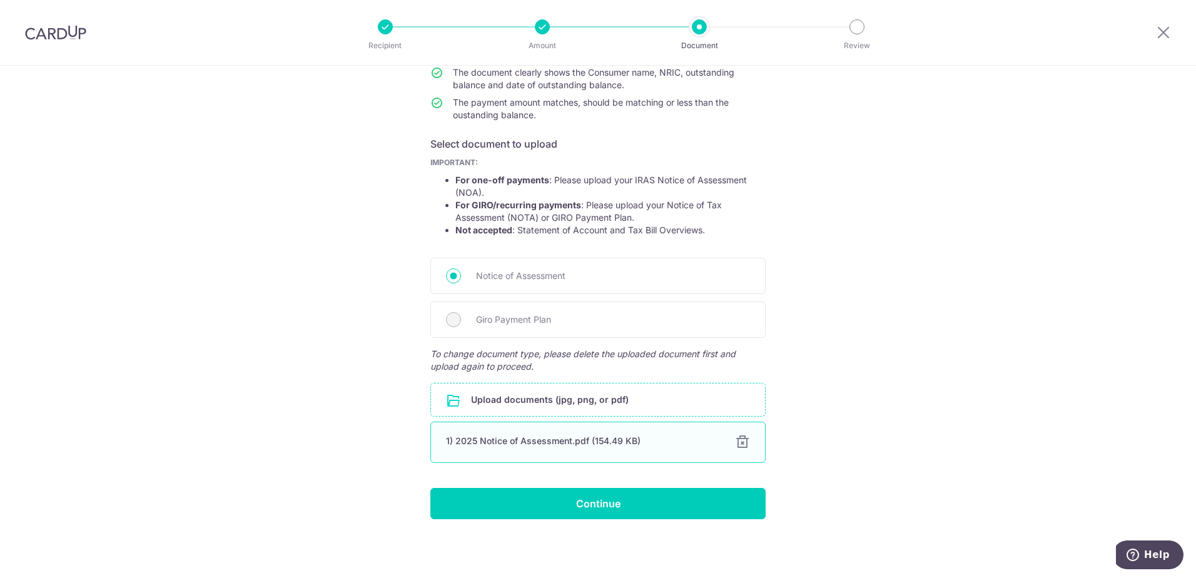
click at [739, 438] on div at bounding box center [742, 442] width 15 height 15
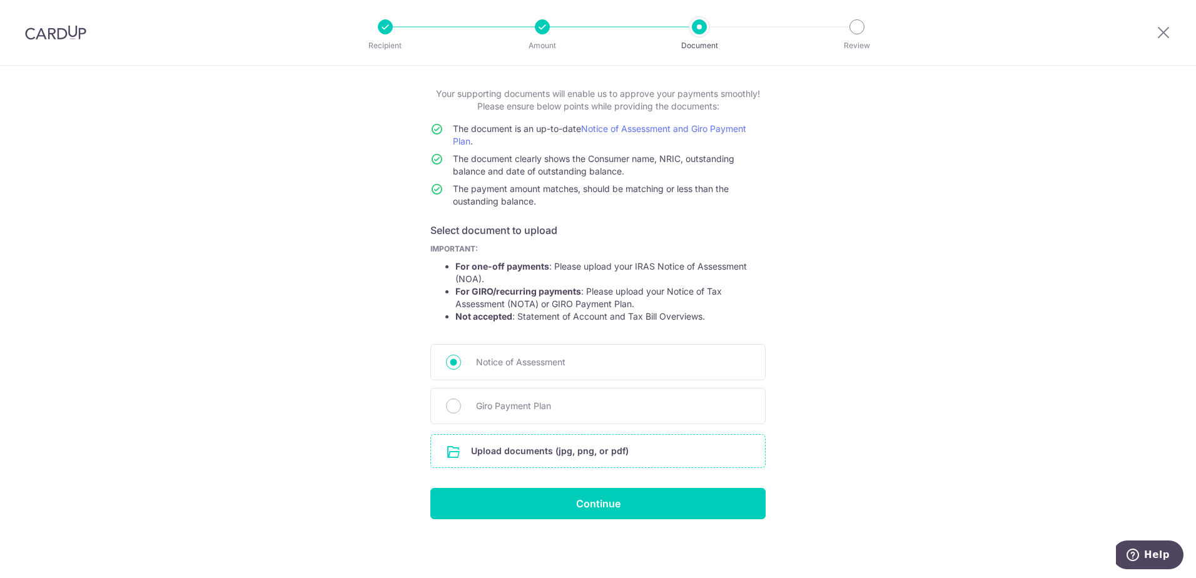
scroll to position [61, 0]
click at [514, 397] on div "Giro Payment Plan" at bounding box center [597, 406] width 335 height 36
click at [515, 402] on span "Giro Payment Plan" at bounding box center [613, 405] width 274 height 15
click at [461, 402] on input "Giro Payment Plan" at bounding box center [453, 405] width 15 height 15
radio input "true"
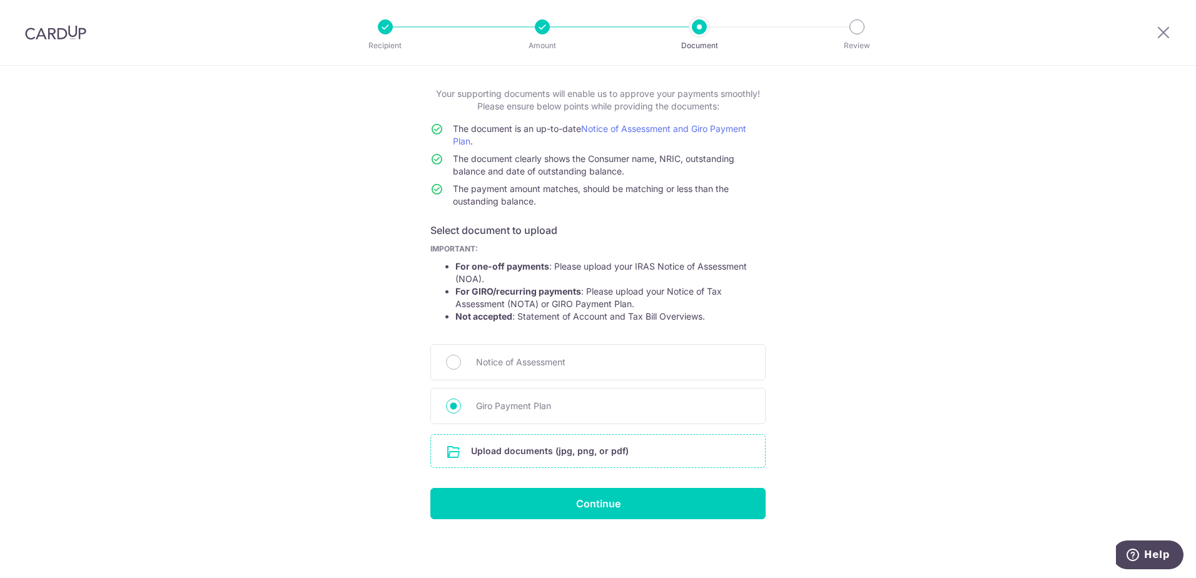
click at [573, 450] on input "file" at bounding box center [598, 451] width 334 height 33
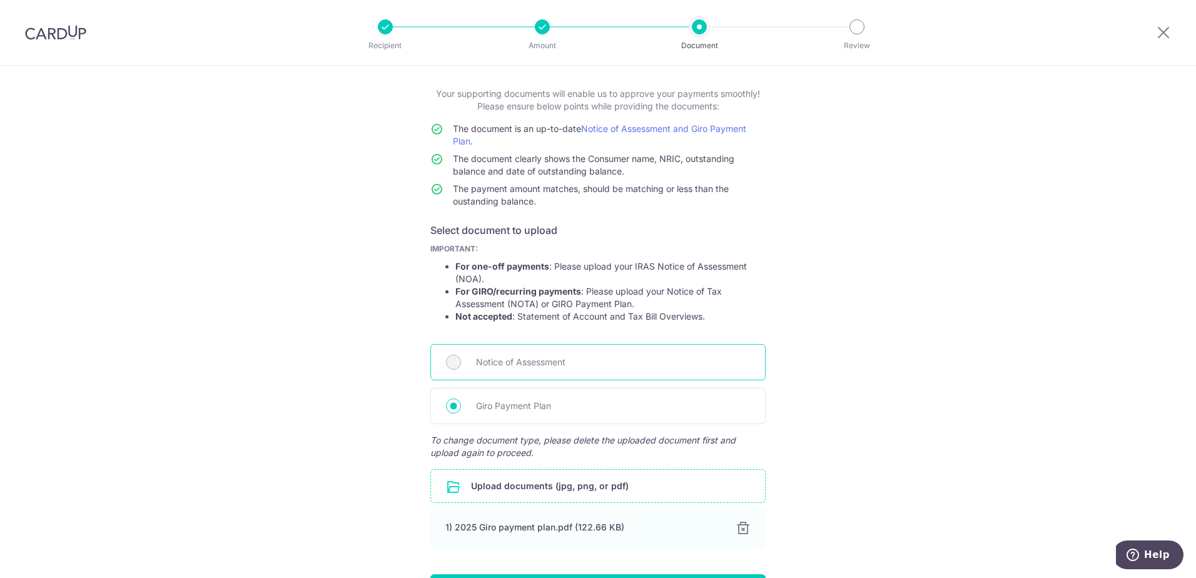
click at [497, 358] on span "Notice of Assessment" at bounding box center [613, 362] width 274 height 15
click at [565, 358] on span "Notice of Assessment" at bounding box center [613, 362] width 274 height 15
click at [565, 357] on span "Notice of Assessment" at bounding box center [613, 362] width 274 height 15
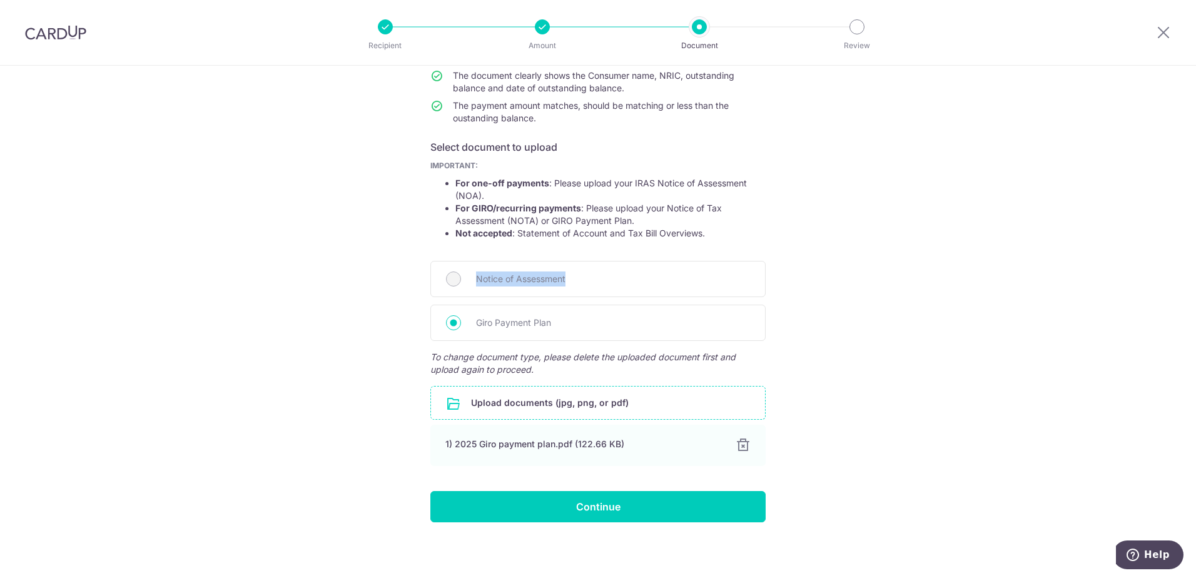
scroll to position [147, 0]
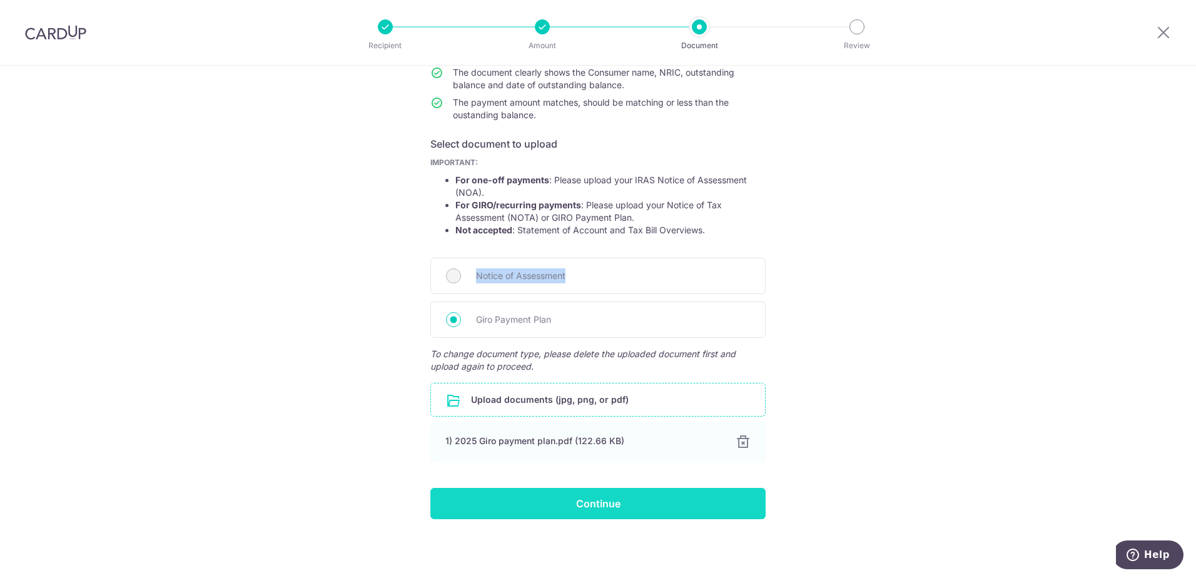
click at [572, 501] on input "Continue" at bounding box center [597, 503] width 335 height 31
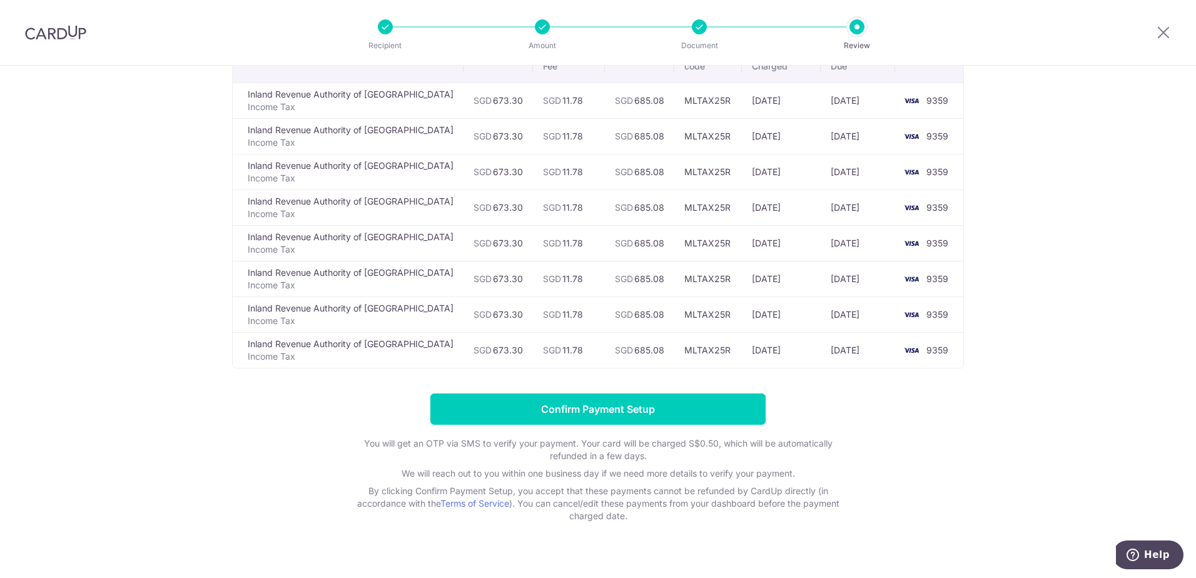
scroll to position [125, 0]
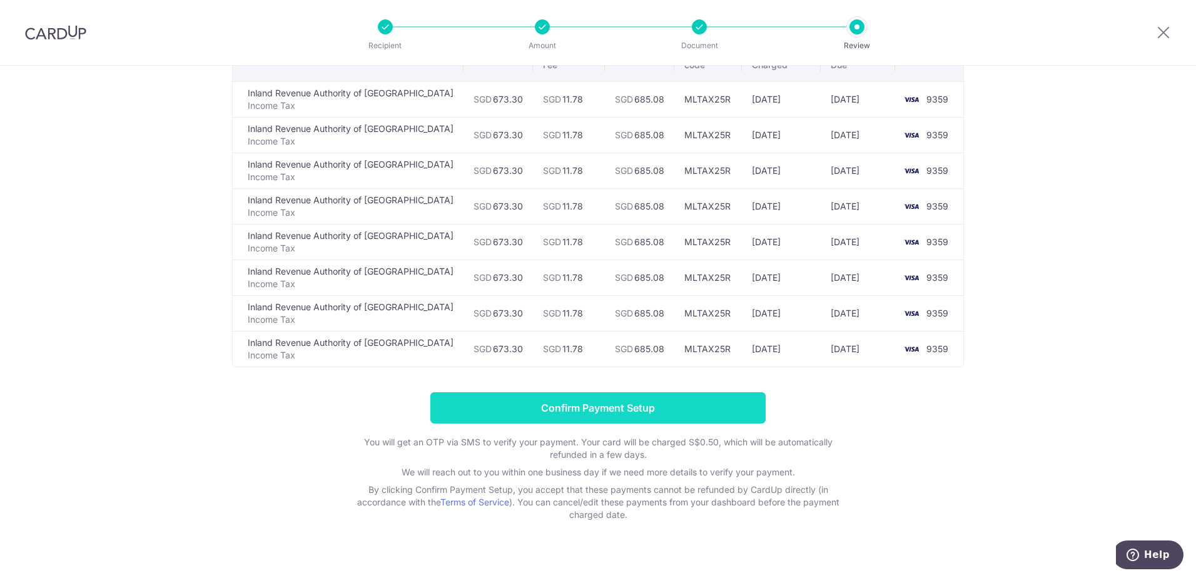
click at [582, 408] on input "Confirm Payment Setup" at bounding box center [597, 407] width 335 height 31
